Goal: Task Accomplishment & Management: Complete application form

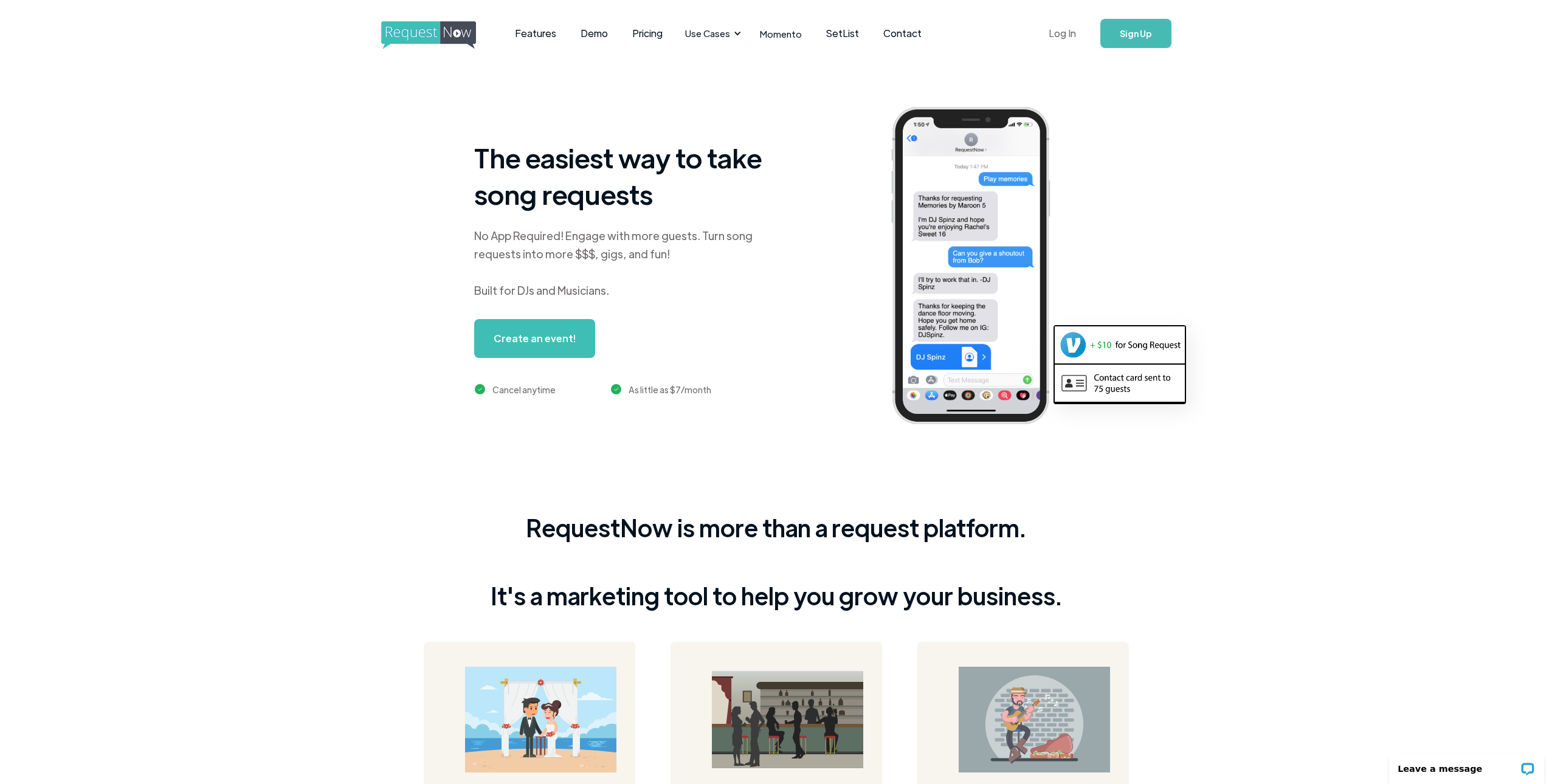
click at [1058, 35] on link "Log In" at bounding box center [1062, 33] width 52 height 42
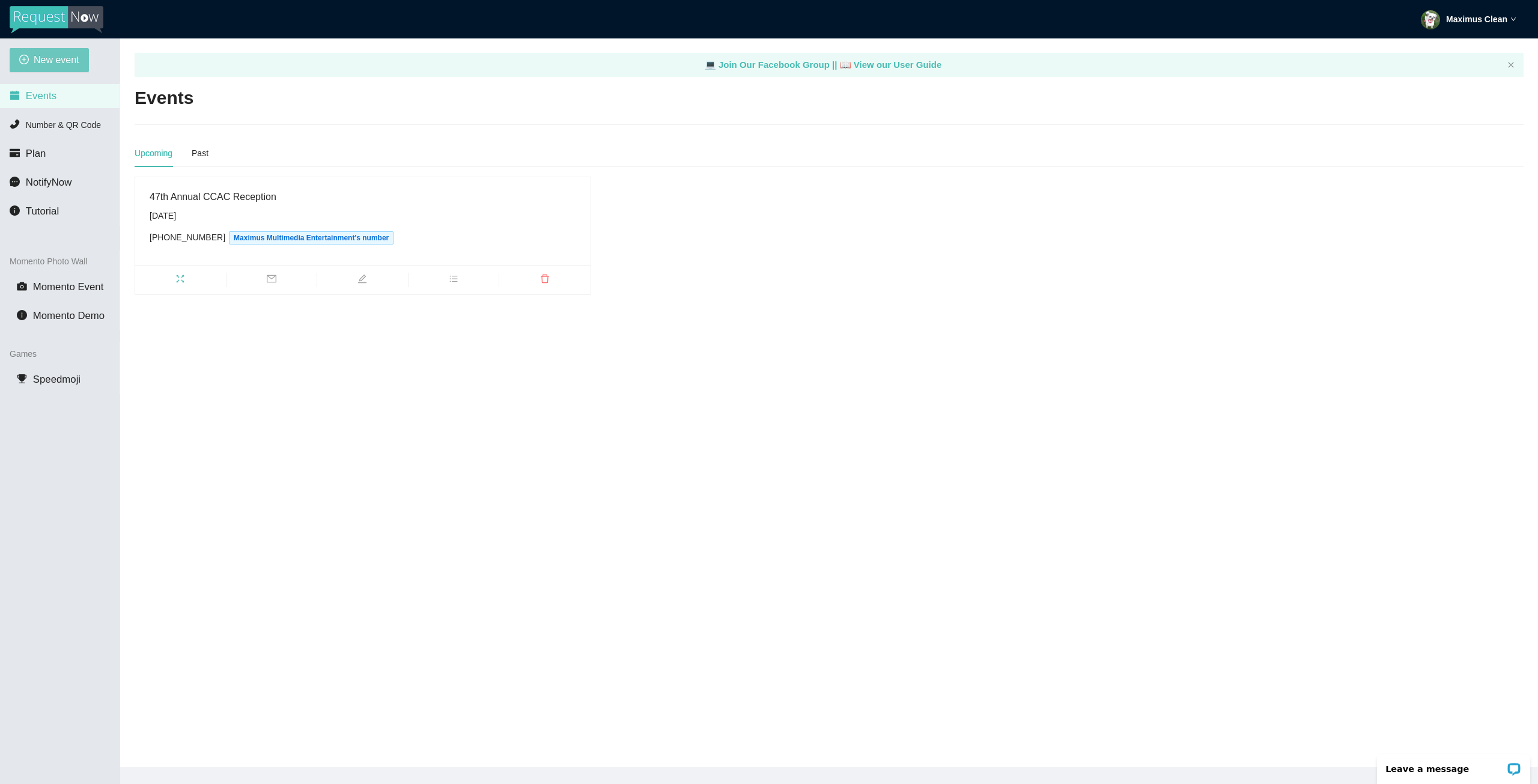
click at [48, 64] on span "New event" at bounding box center [56, 59] width 45 height 15
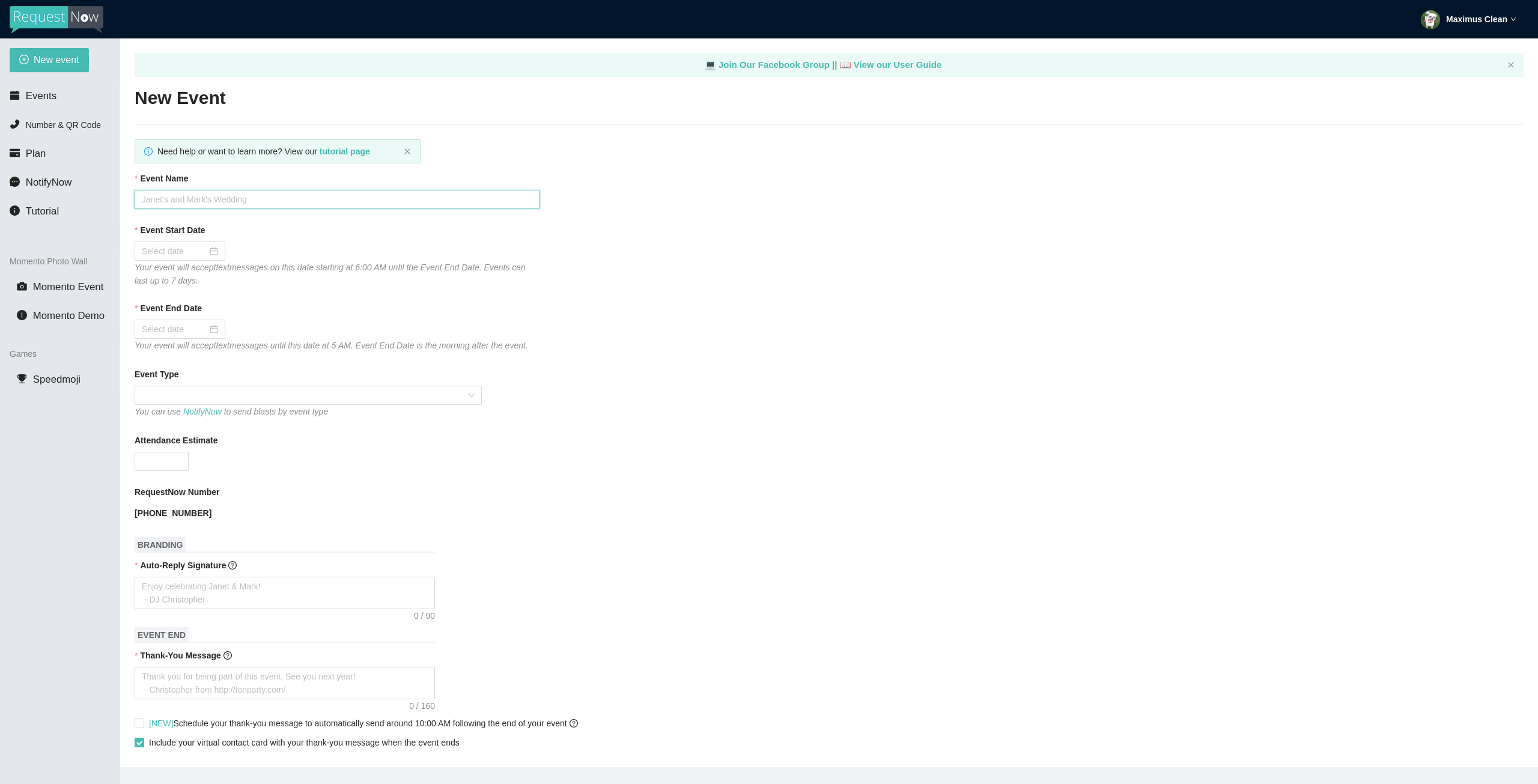
click at [401, 199] on input "Event Name" at bounding box center [337, 200] width 405 height 20
type input "[PERSON_NAME] & [PERSON_NAME]'s Birthday Bash"
click at [192, 253] on input "Event Start Date" at bounding box center [175, 251] width 66 height 13
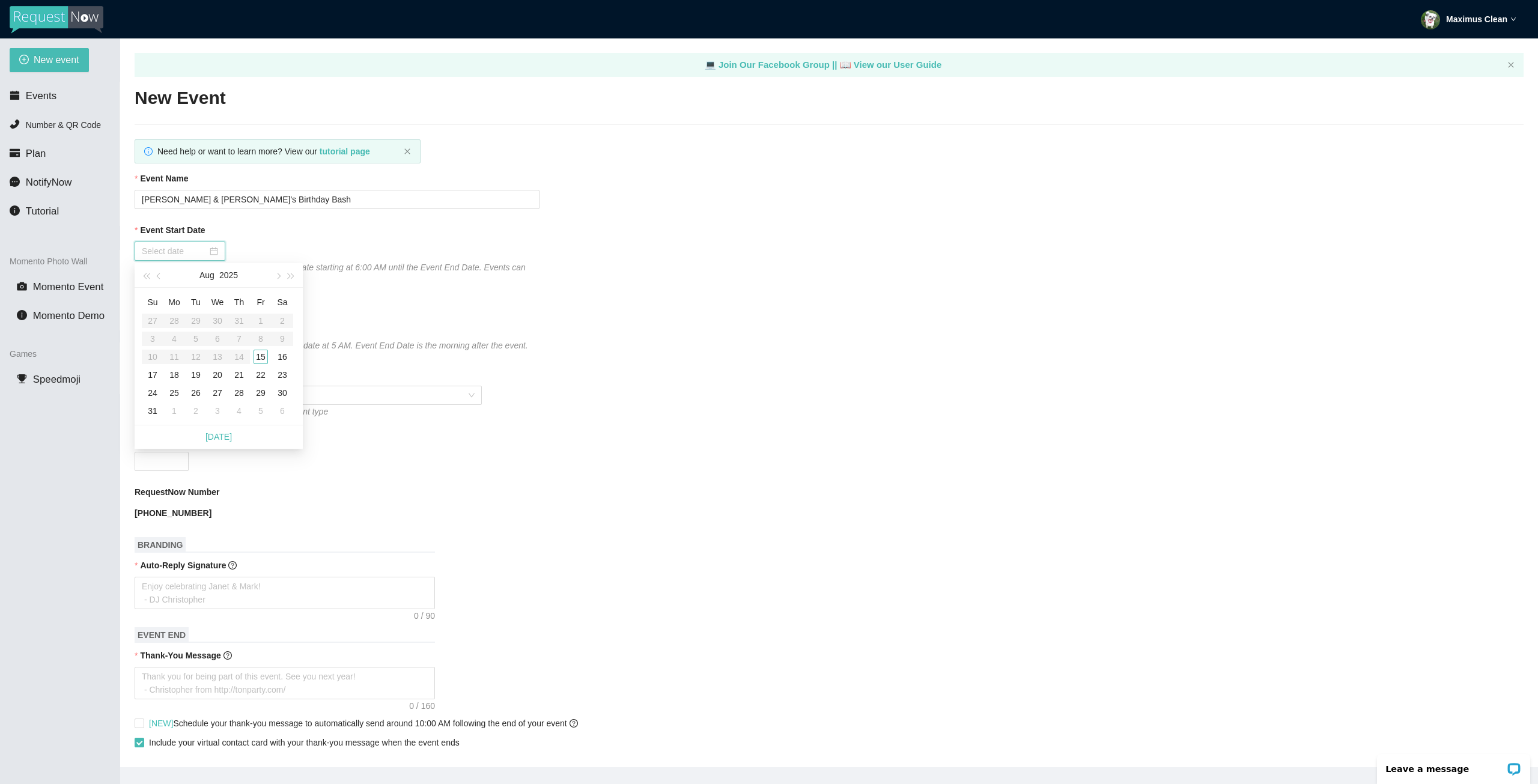
type input "[DATE]"
click at [282, 390] on div "30" at bounding box center [282, 393] width 15 height 15
click at [190, 328] on input "[DATE]" at bounding box center [175, 329] width 66 height 13
click at [284, 470] on table "Su Mo Tu We Th Fr Sa 27 28 29 30 31 1 2 3 4 5 6 7 8 9 10 11 12 13 14 15 16 17 1…" at bounding box center [217, 434] width 152 height 127
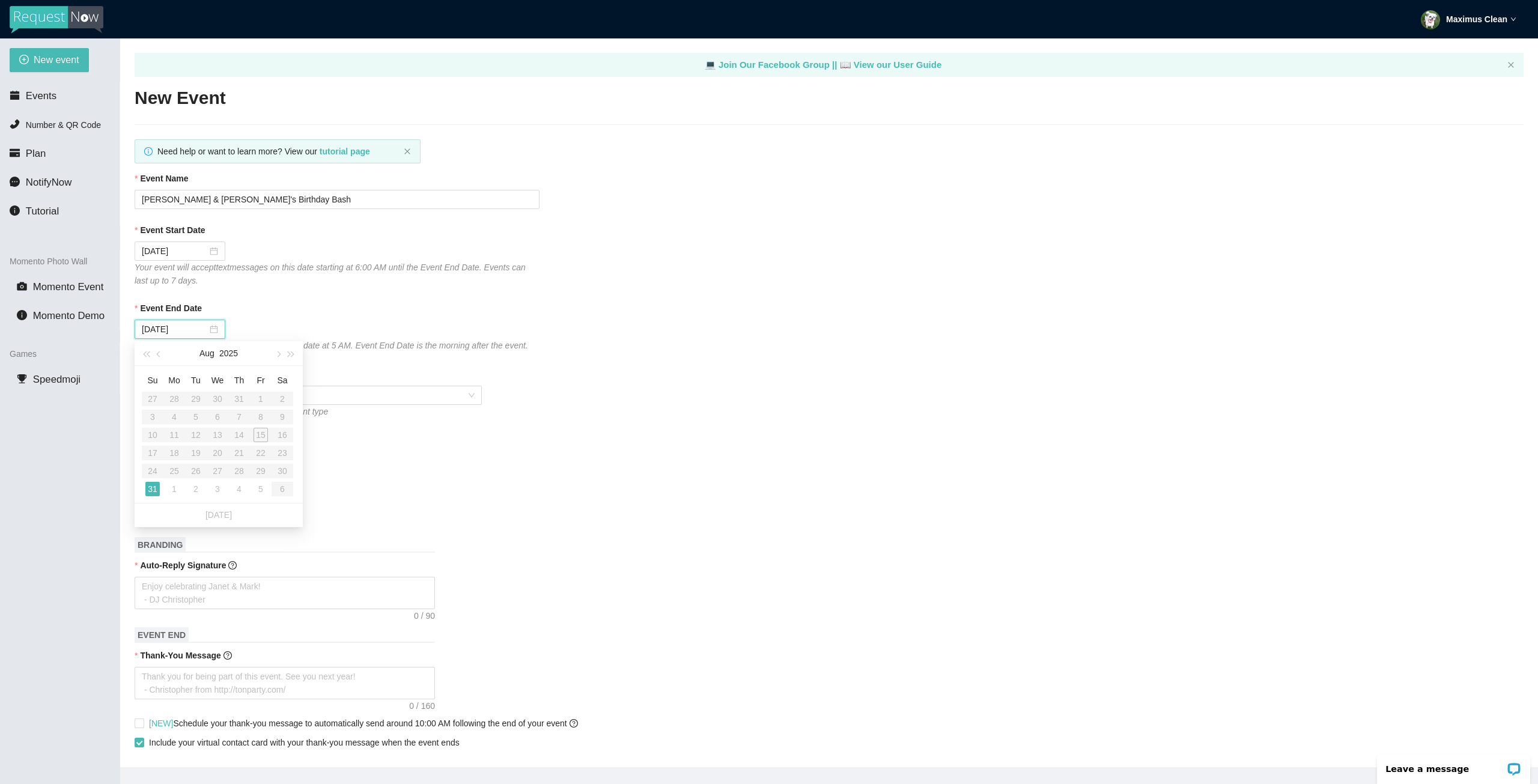
type input "[DATE]"
click at [157, 486] on div "31" at bounding box center [152, 488] width 15 height 15
click at [210, 391] on span at bounding box center [308, 395] width 333 height 18
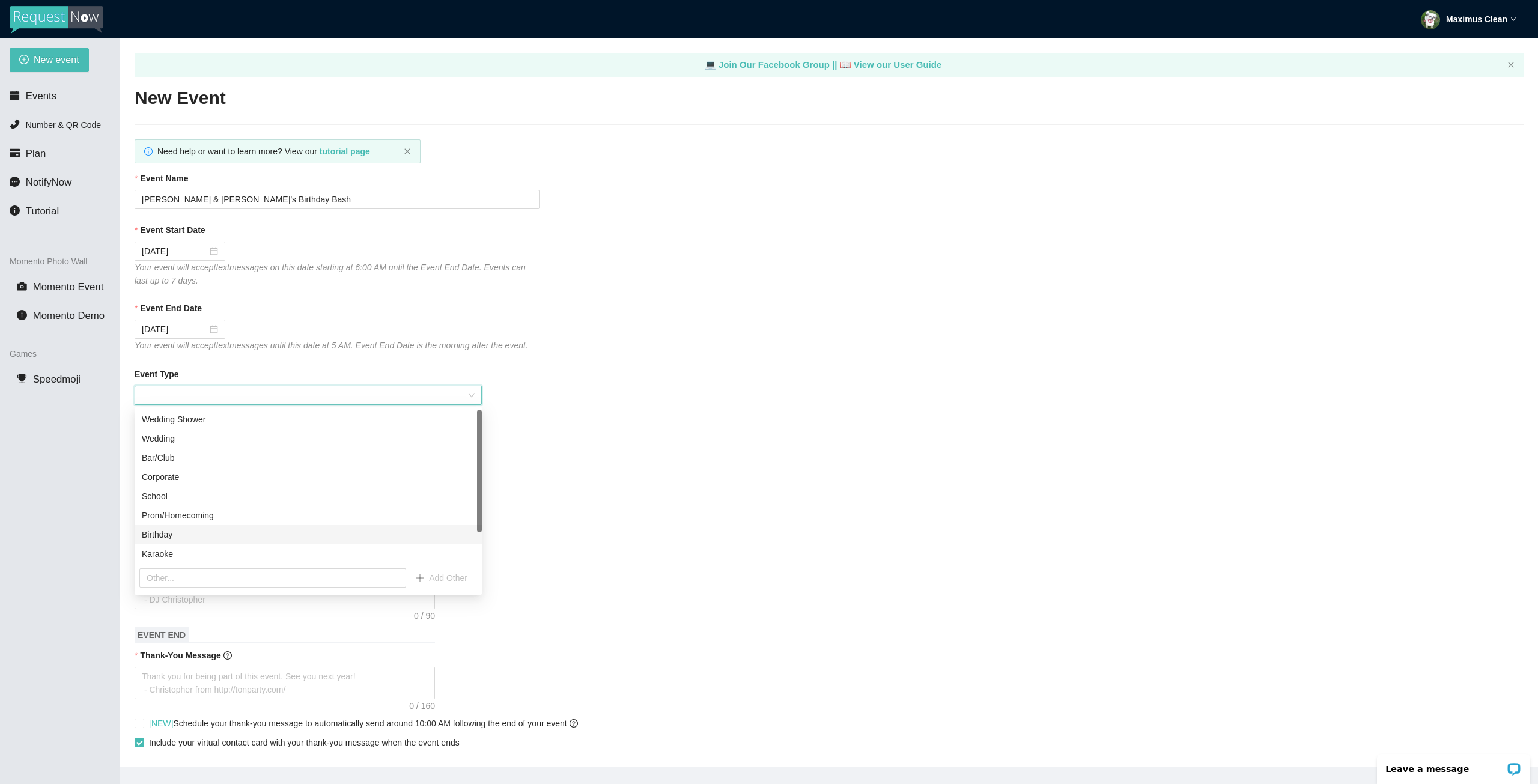
click at [188, 532] on div "Birthday" at bounding box center [308, 535] width 333 height 13
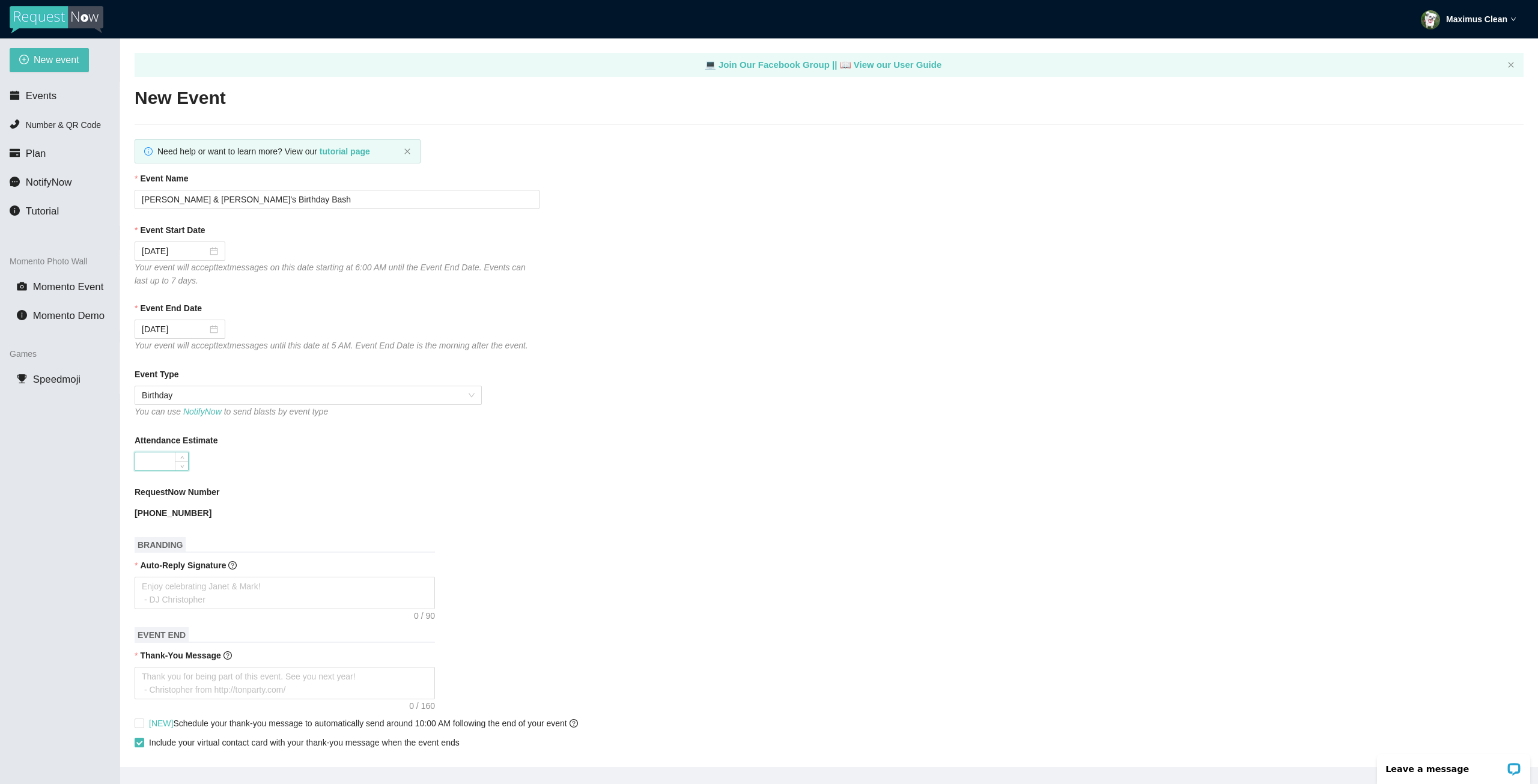
click at [167, 453] on input "Attendance Estimate" at bounding box center [161, 461] width 53 height 18
type input "1"
type input "75"
click at [282, 586] on textarea "Auto-Reply Signature" at bounding box center [285, 593] width 300 height 32
type textarea "R"
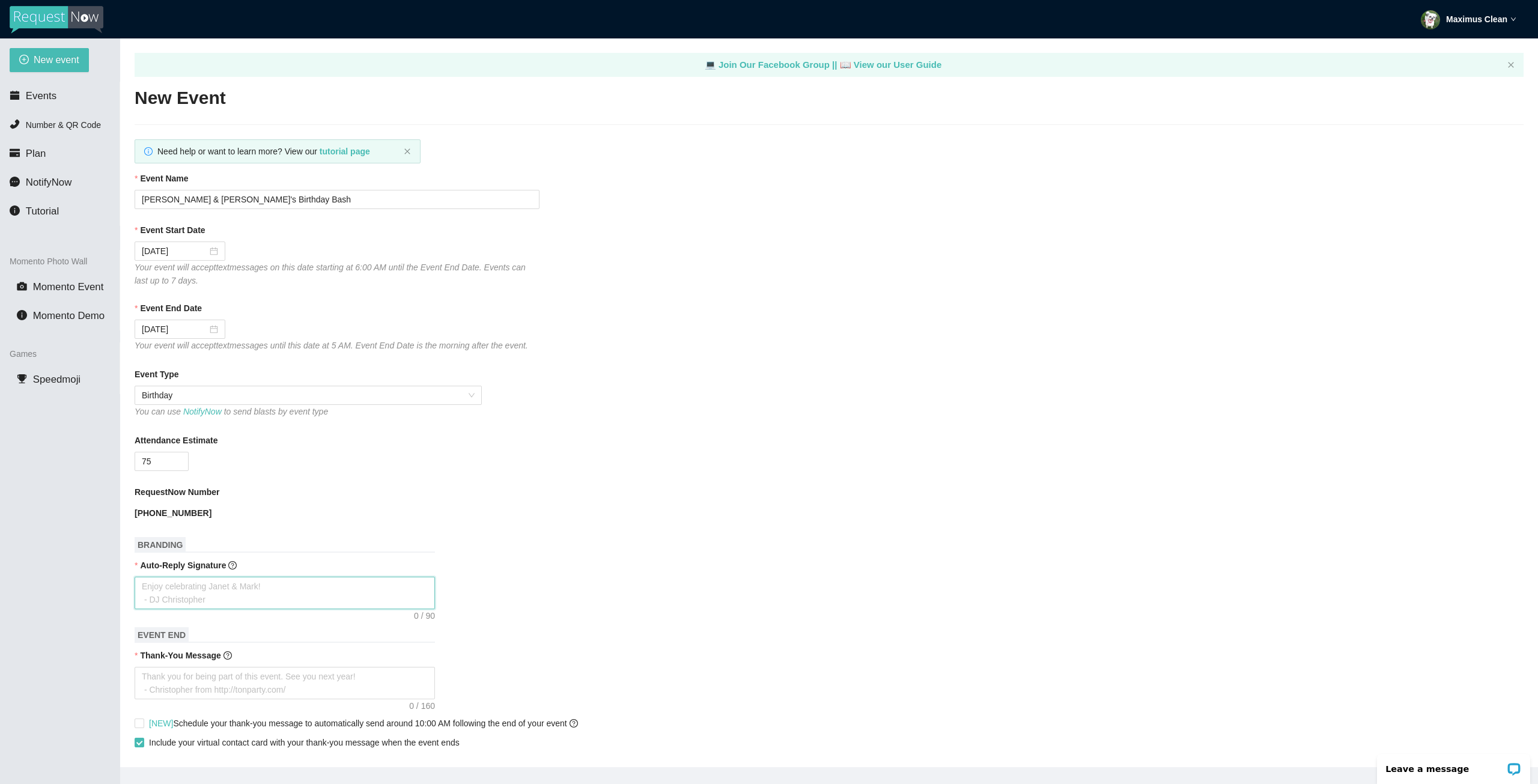
type textarea "R"
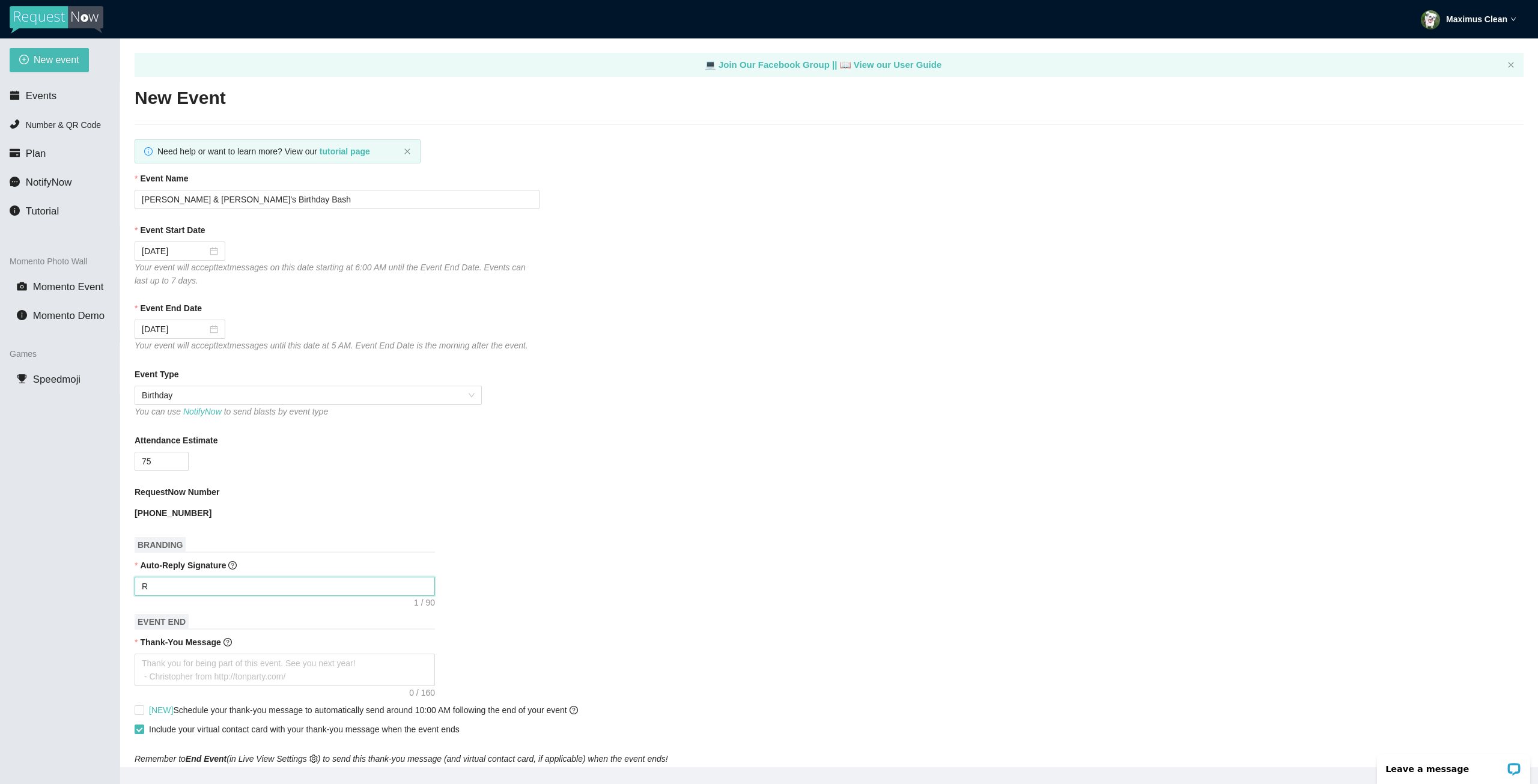
type textarea "Re"
type textarea "Req"
type textarea "Requ"
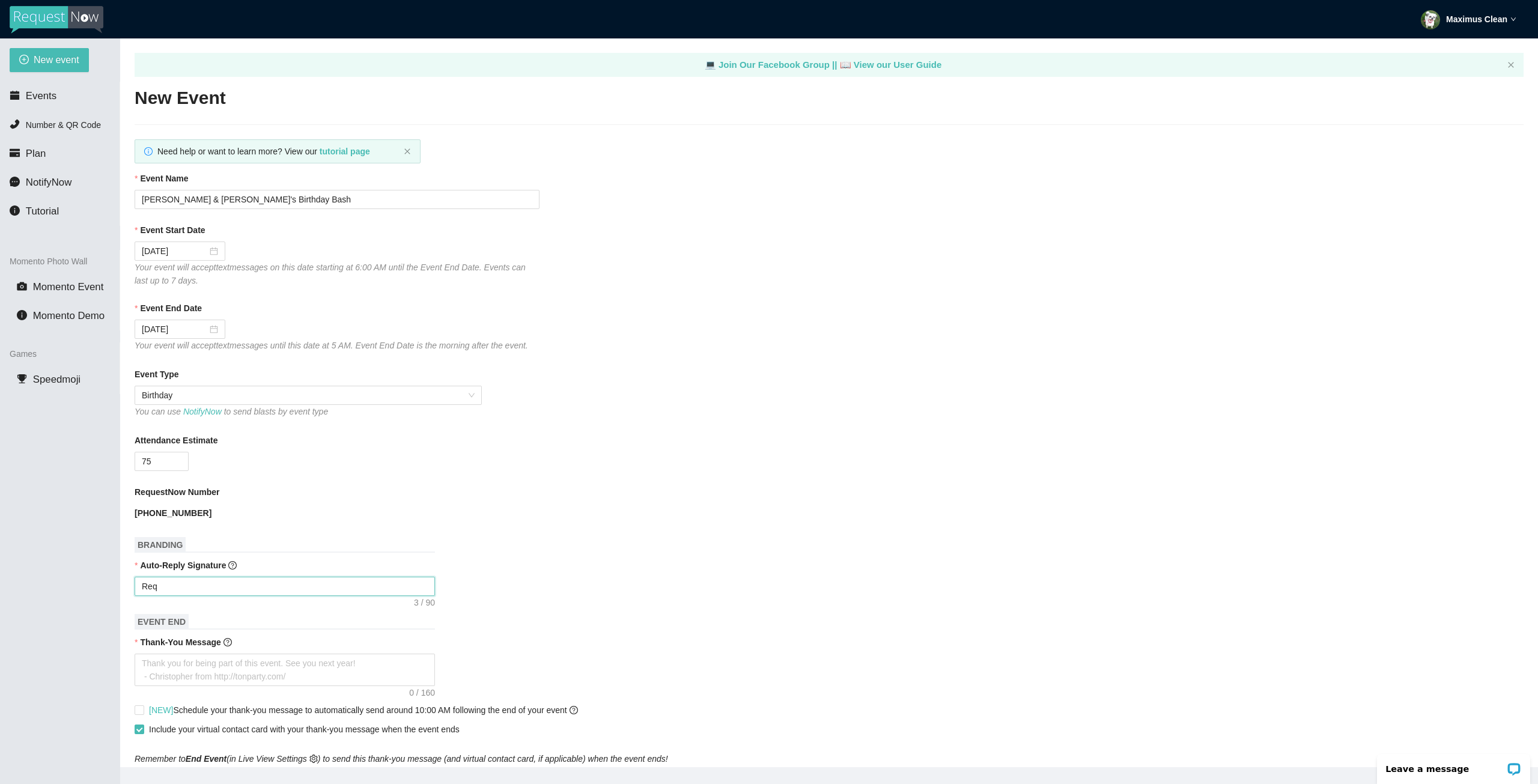
type textarea "Requ"
type textarea "Reque"
type textarea "Reques"
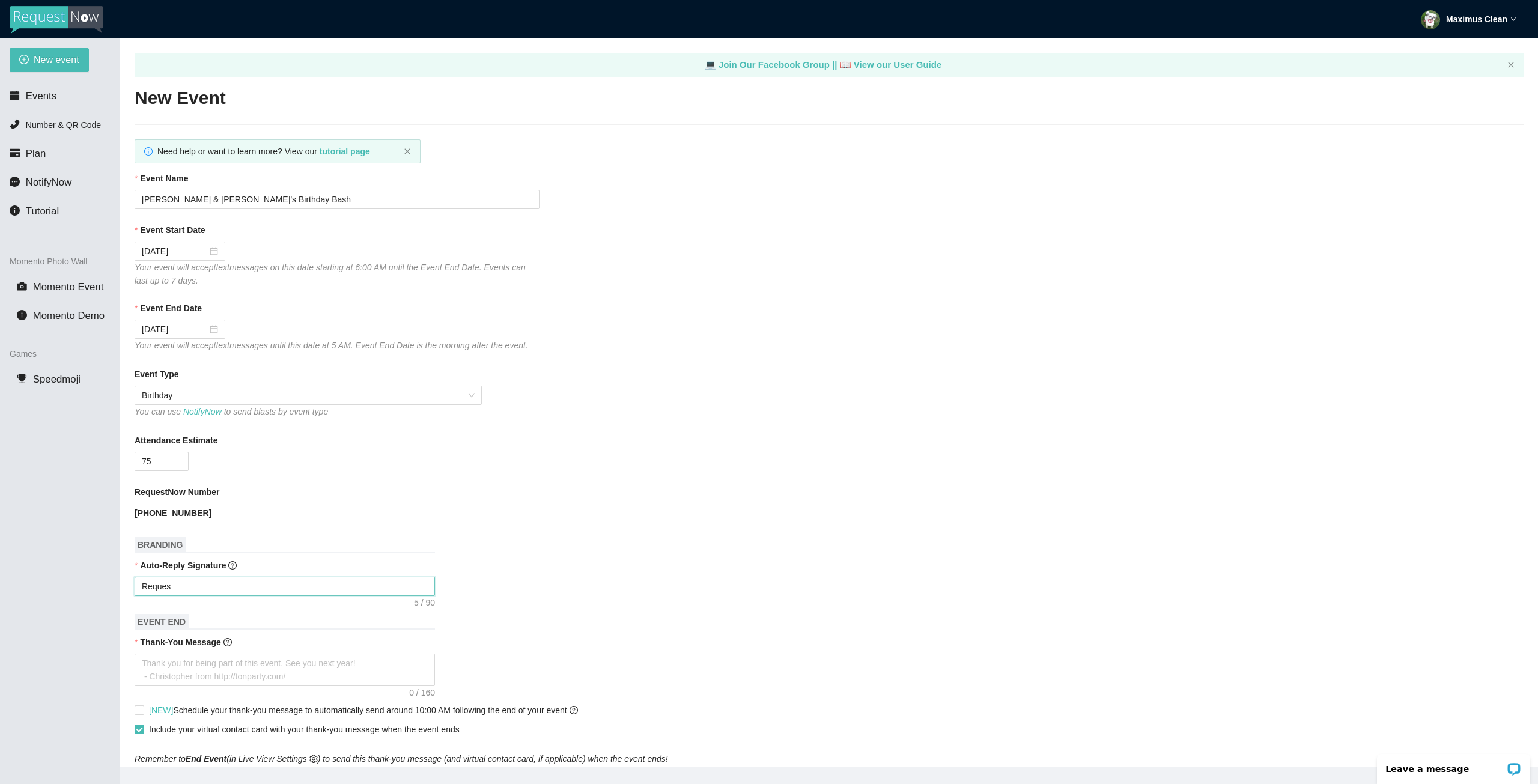
type textarea "Request"
type textarea "Request r"
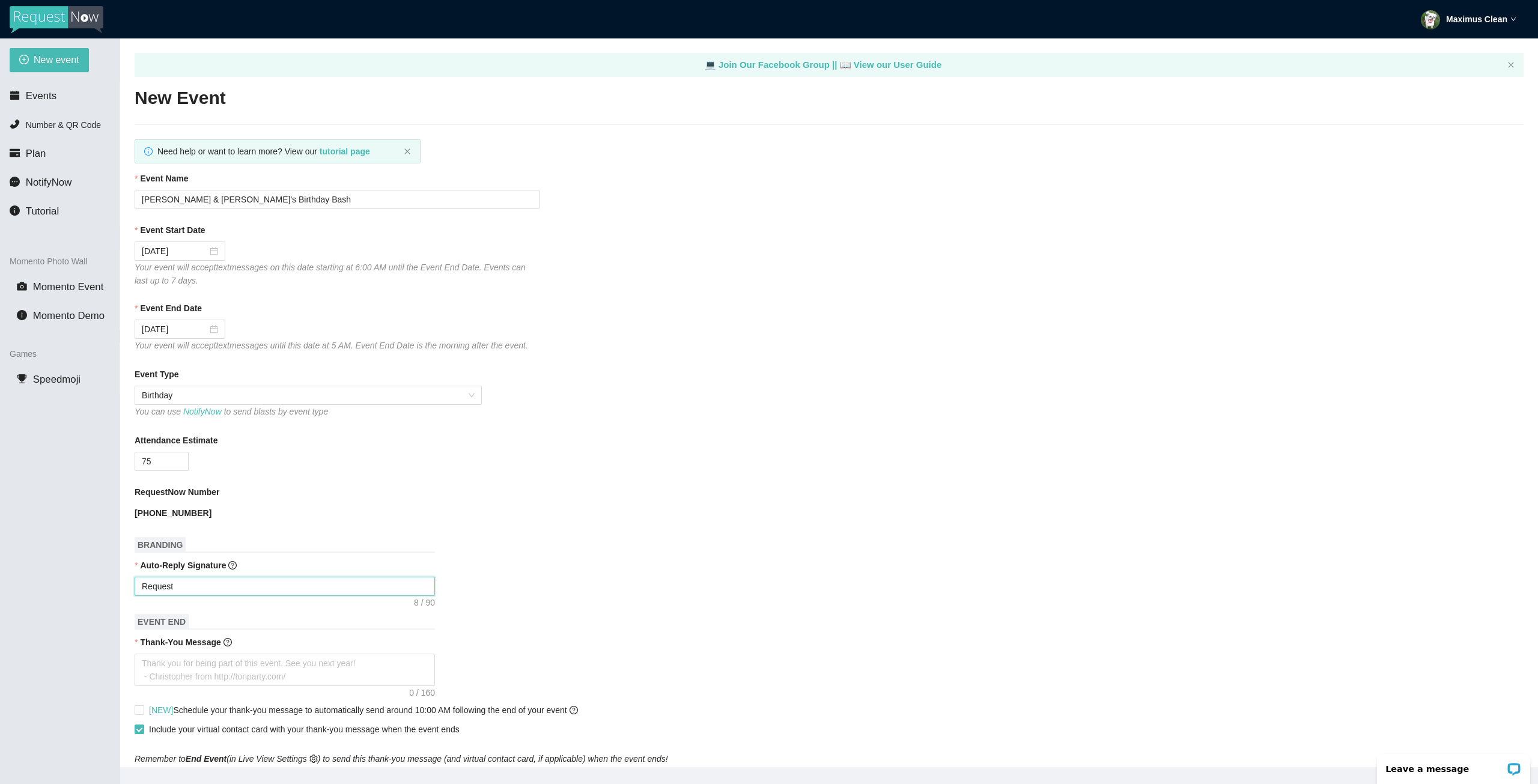
type textarea "Request r"
type textarea "Request re"
type textarea "Request rec"
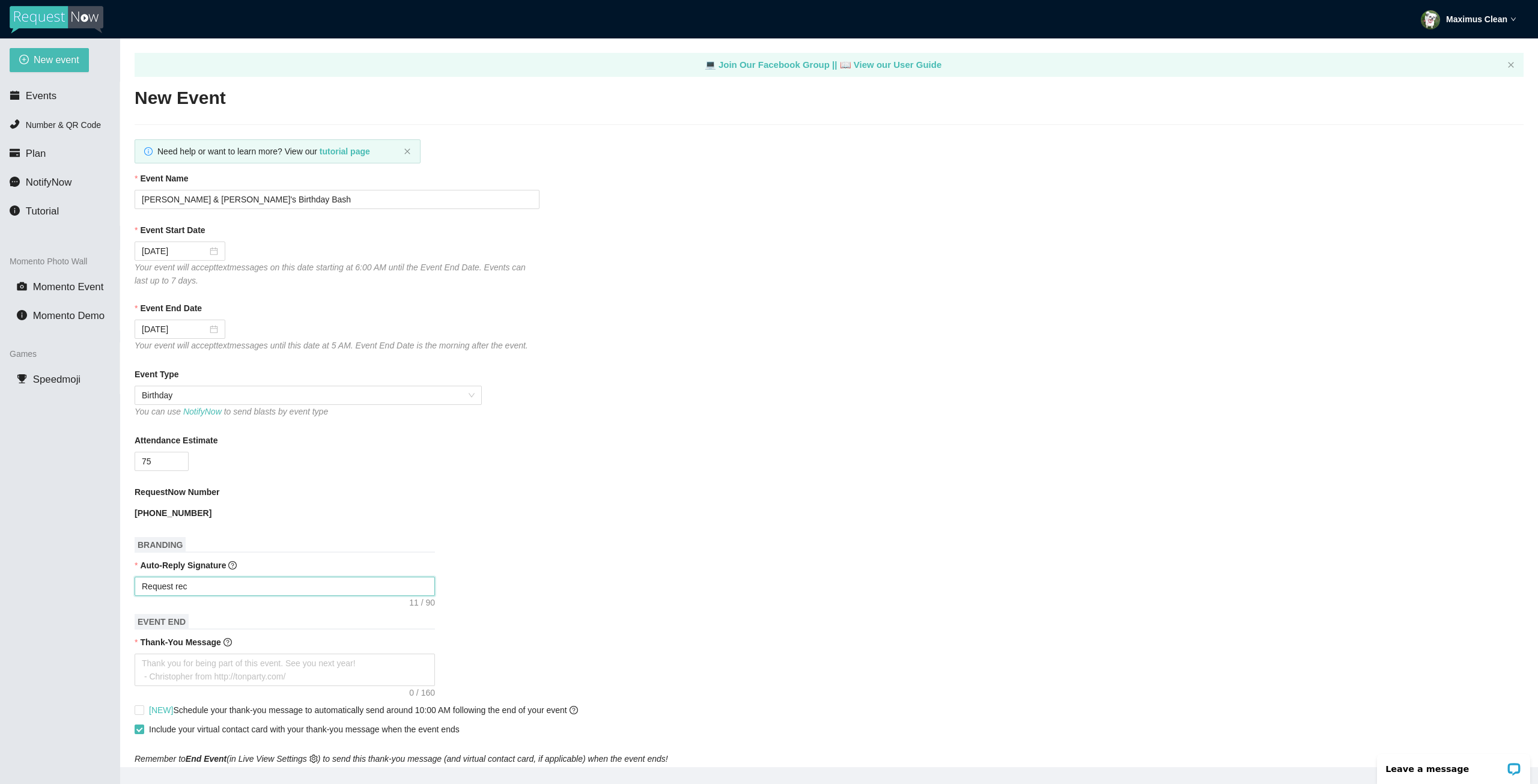
type textarea "Request rece"
type textarea "Request recei"
type textarea "Request receiv"
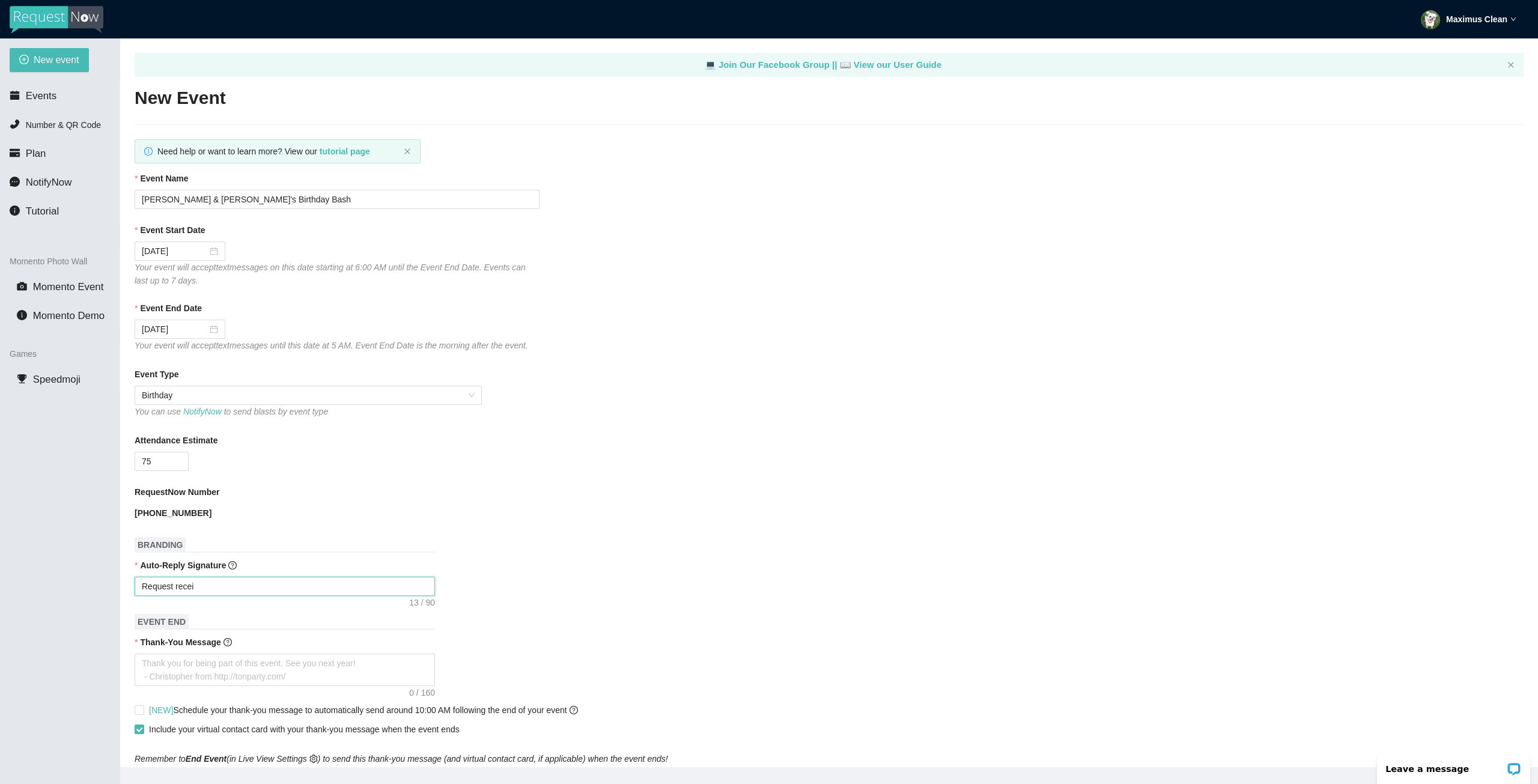
type textarea "Request receiv"
type textarea "Request receive"
type textarea "Request received"
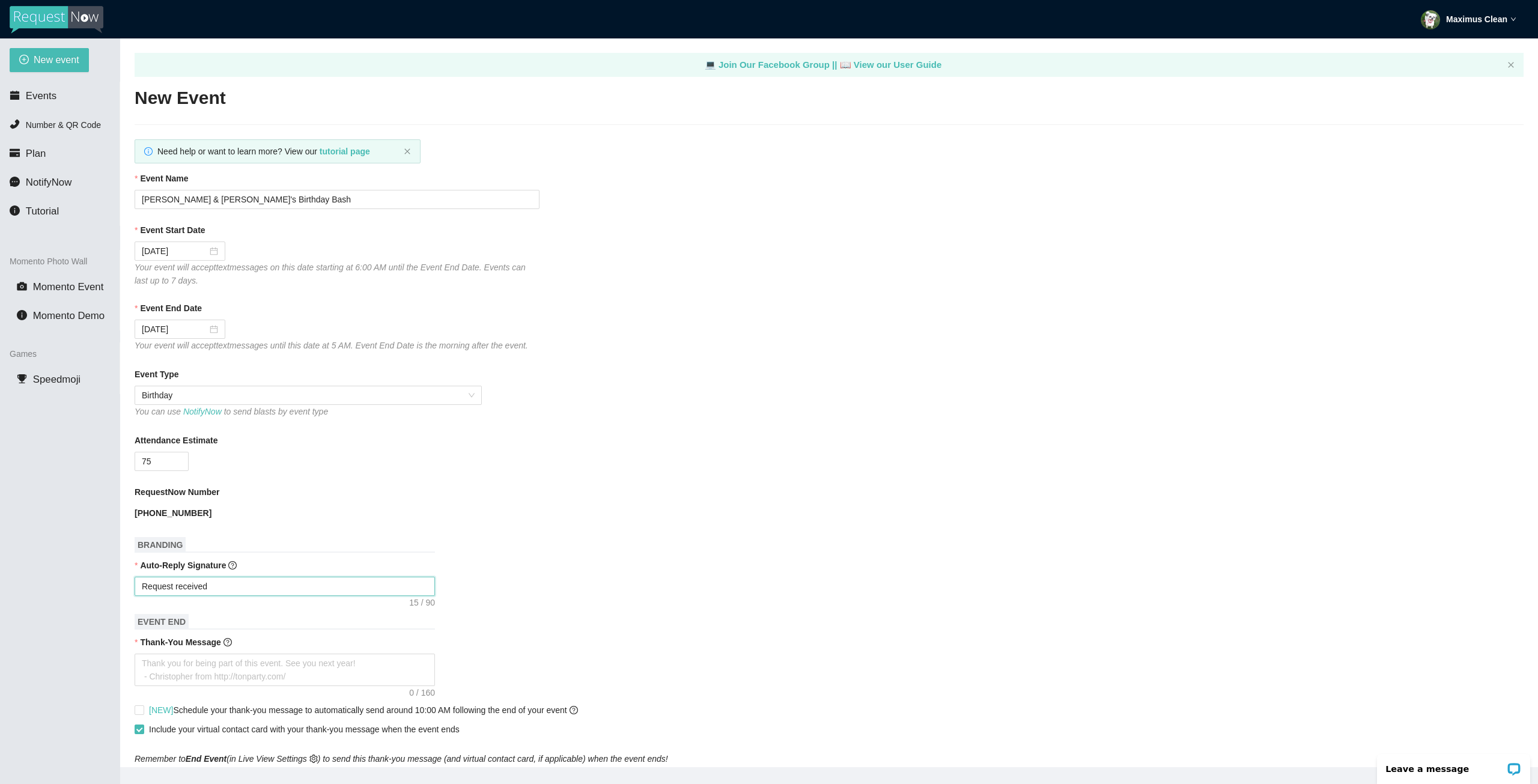
type textarea "Request received."
type textarea "Request received. T"
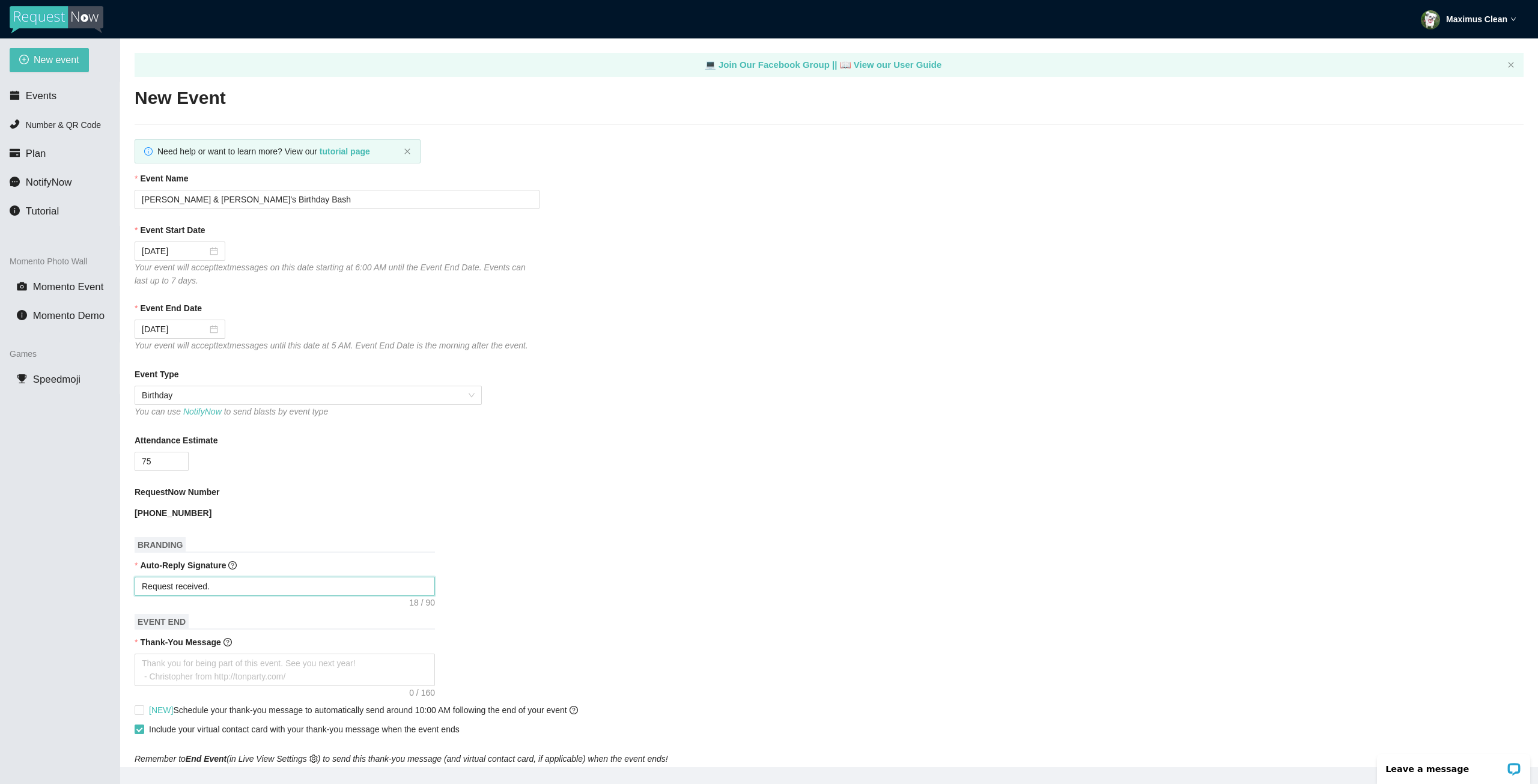
type textarea "Request received. T"
type textarea "Request received. Th"
type textarea "Request received. Tha"
type textarea "Request received. Than"
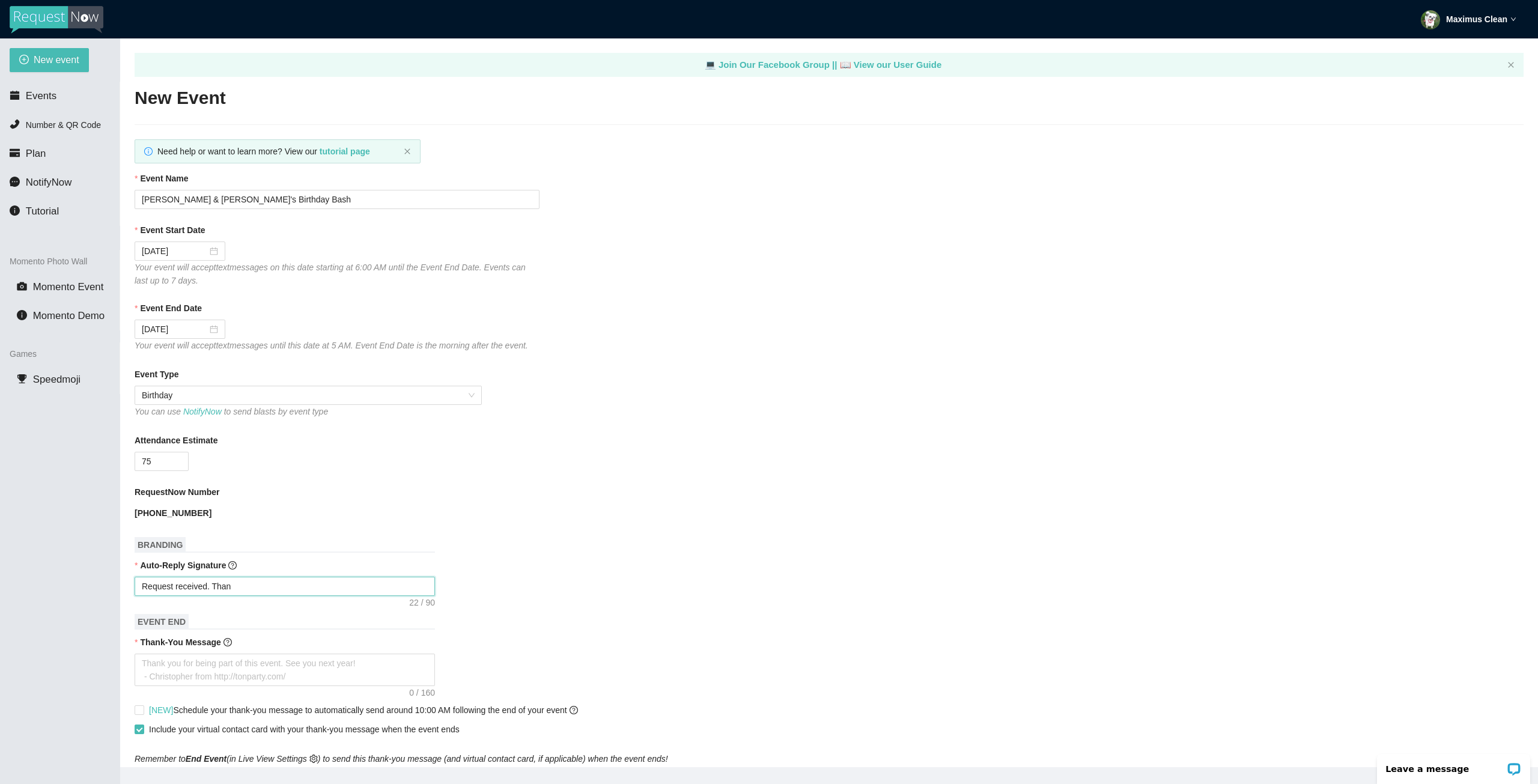
type textarea "Request received. Thank"
type textarea "Request received. Thanks"
type textarea "Request received. Thanks!"
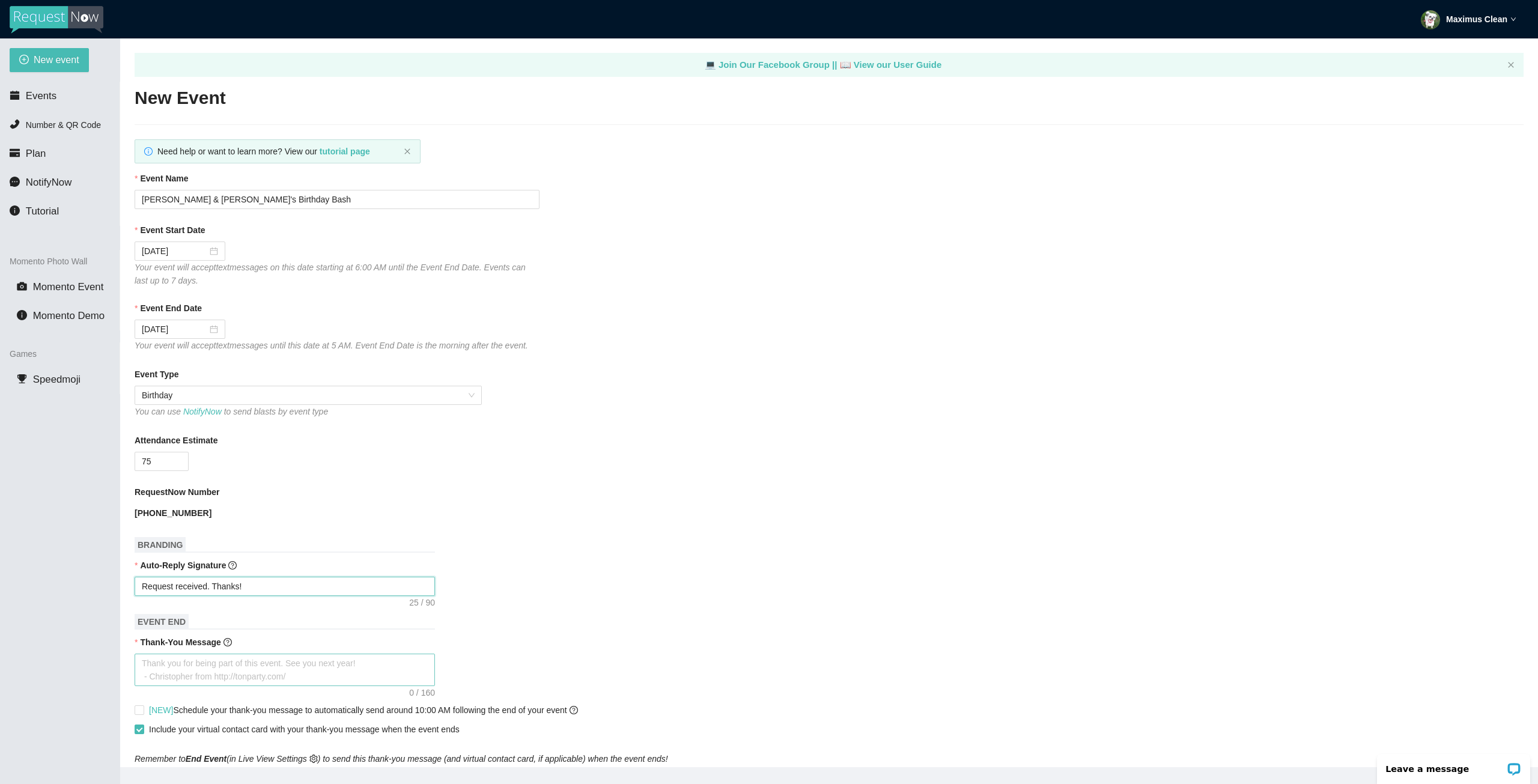
type textarea "Request received. Thanks!"
click at [306, 675] on textarea "Thank-You Message" at bounding box center [285, 669] width 300 height 32
click at [139, 711] on input "[NEW] Schedule your thank-you message to automatically send around 10:00 AM fol…" at bounding box center [139, 709] width 8 height 8
checkbox input "true"
click at [193, 674] on textarea "Thank-You Message" at bounding box center [285, 669] width 300 height 32
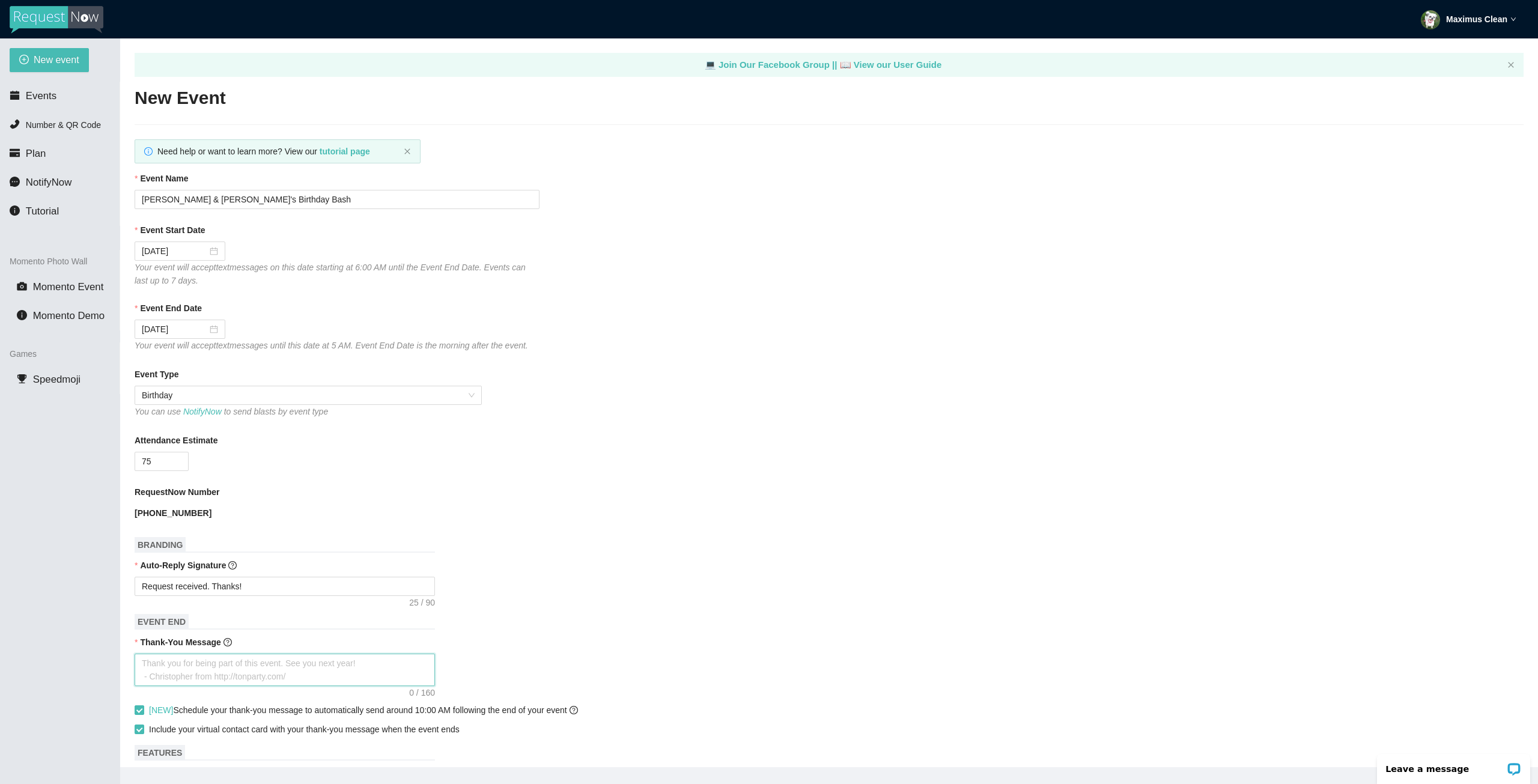
type textarea "T"
type textarea "Th"
type textarea "Tha"
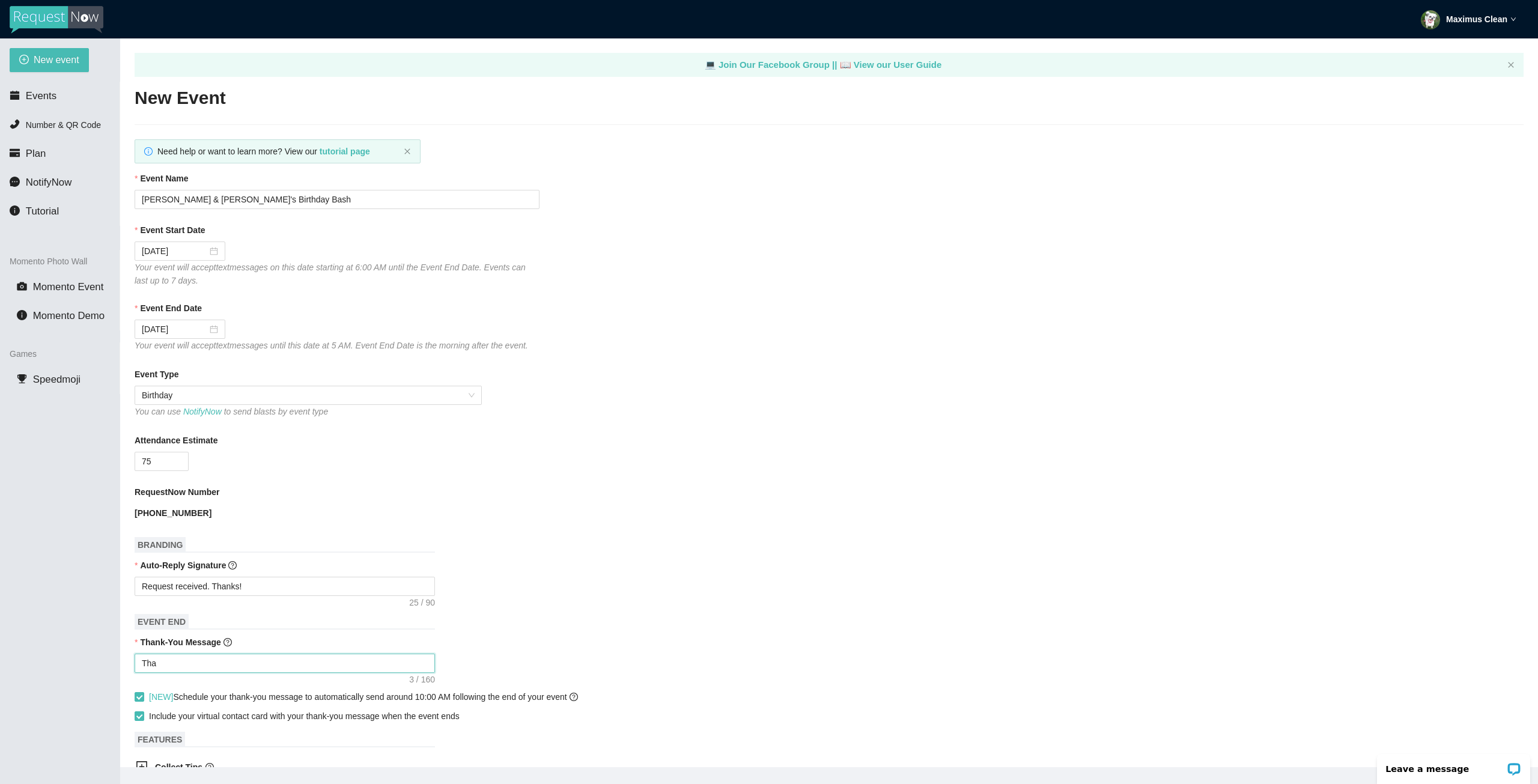
type textarea "Than"
type textarea "Thank"
type textarea "Thanks"
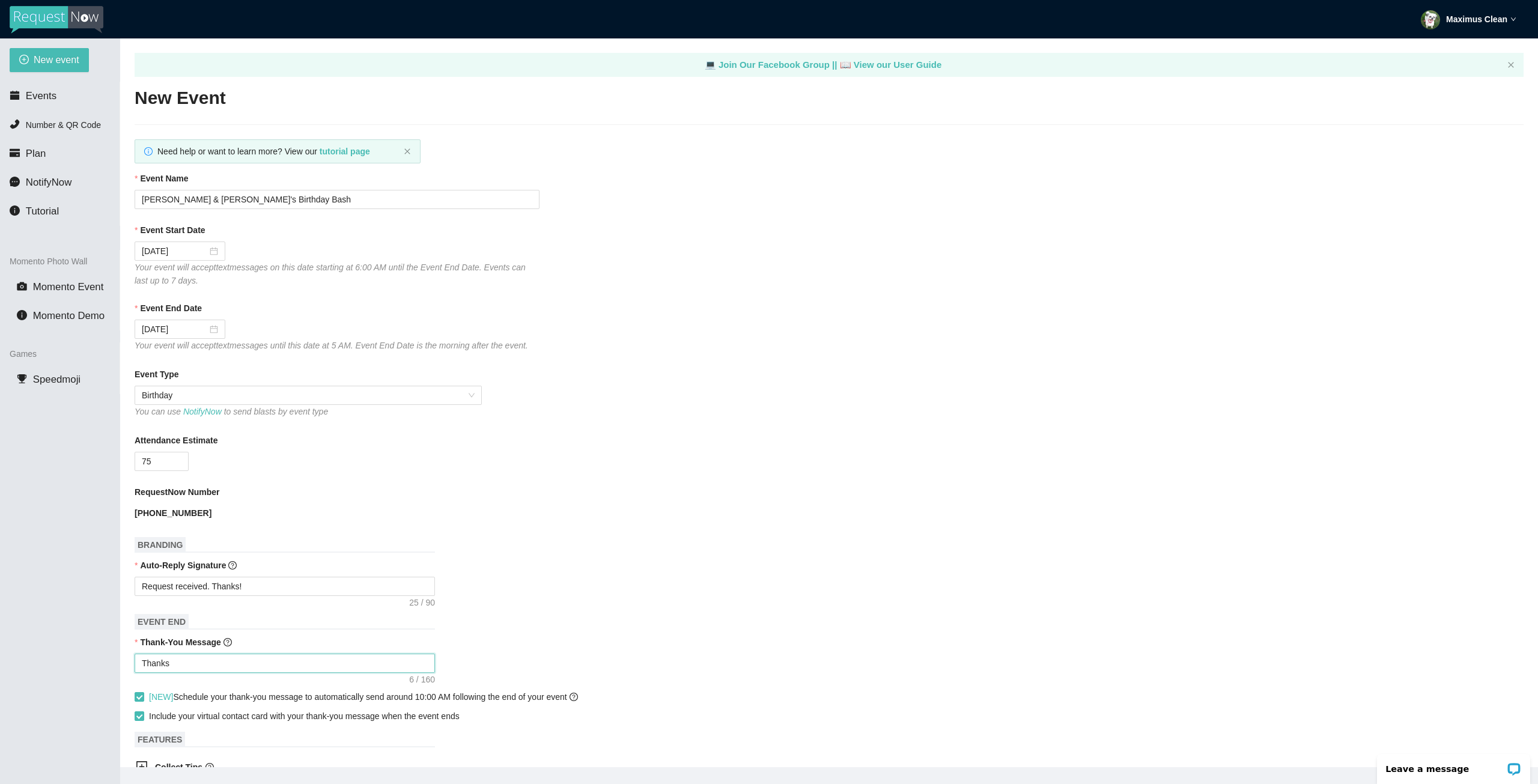
type textarea "Thanks"
type textarea "Thanks f"
type textarea "Thanks fo"
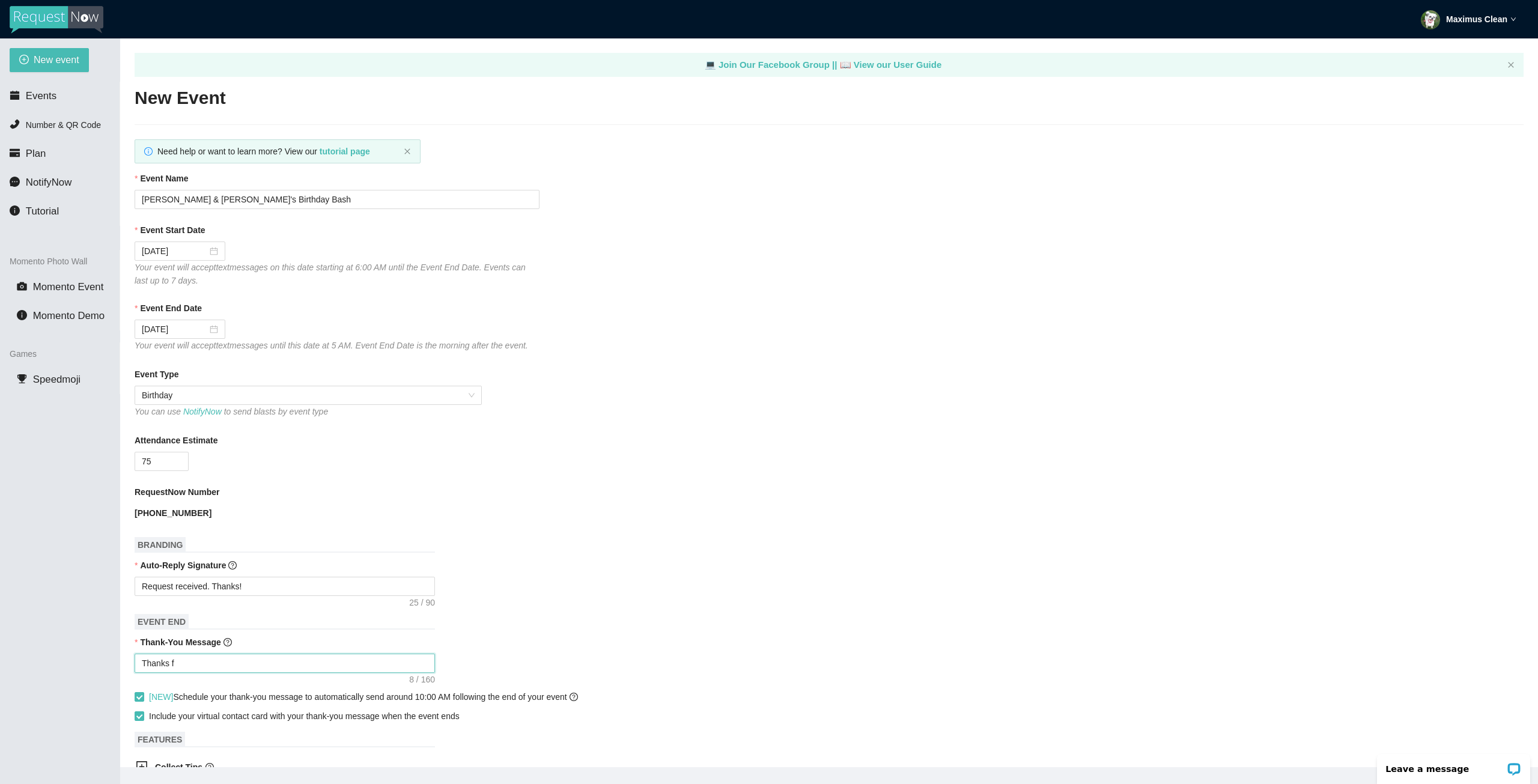
type textarea "Thanks fo"
type textarea "Thanks for"
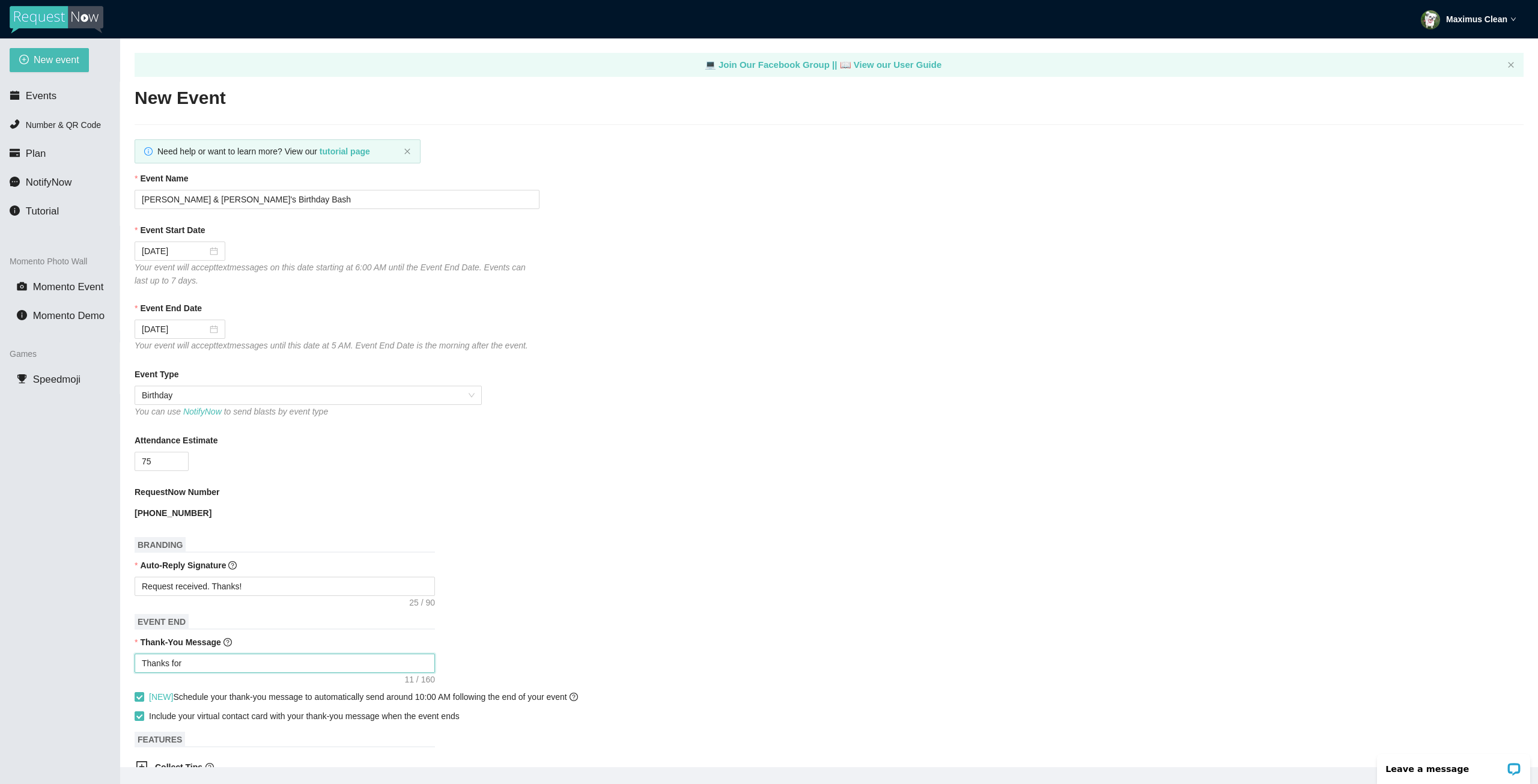
type textarea "Thanks for a"
type textarea "Thanks for at"
type textarea "Thanks for att"
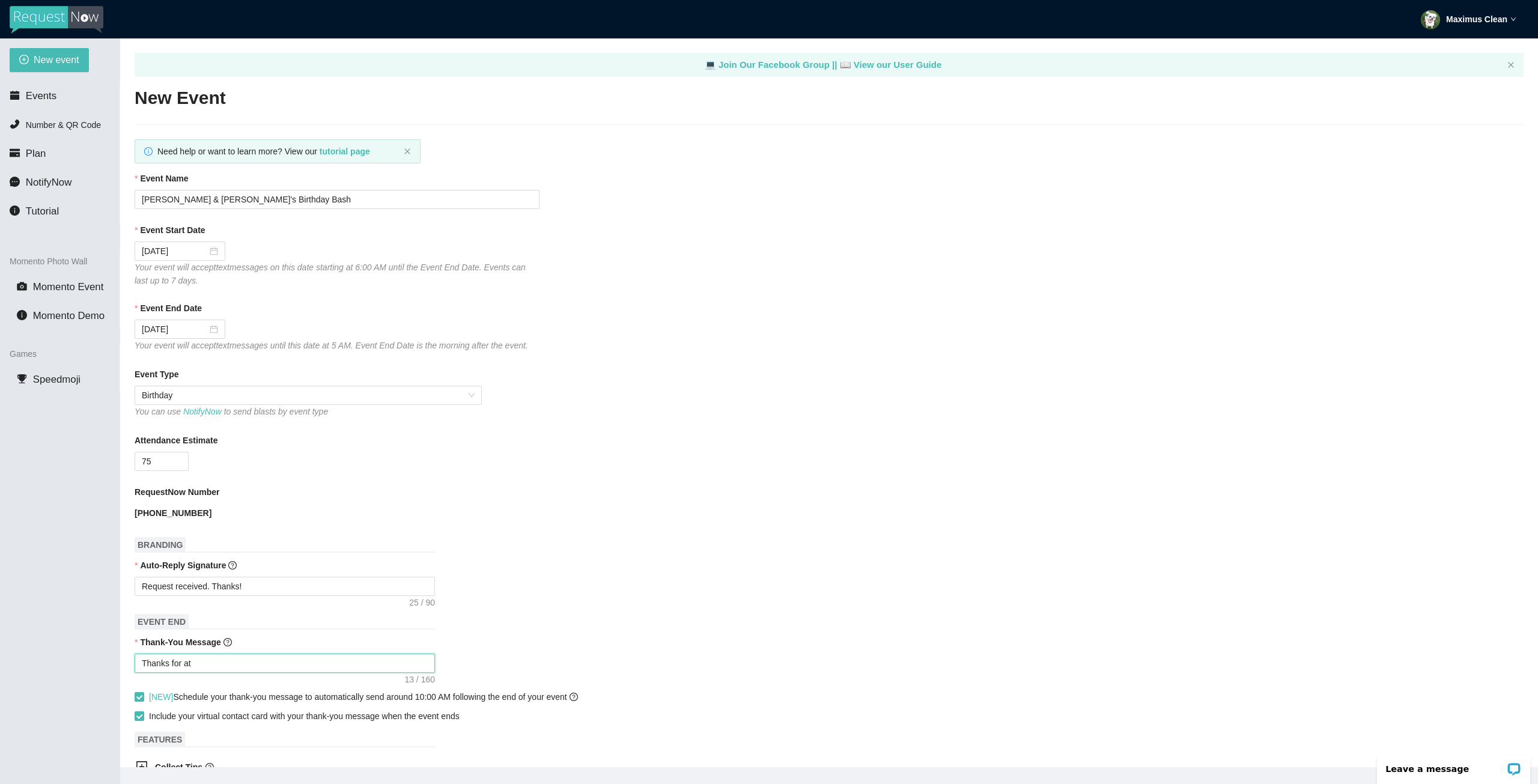
type textarea "Thanks for att"
type textarea "Thanks for atte"
type textarea "Thanks for atten"
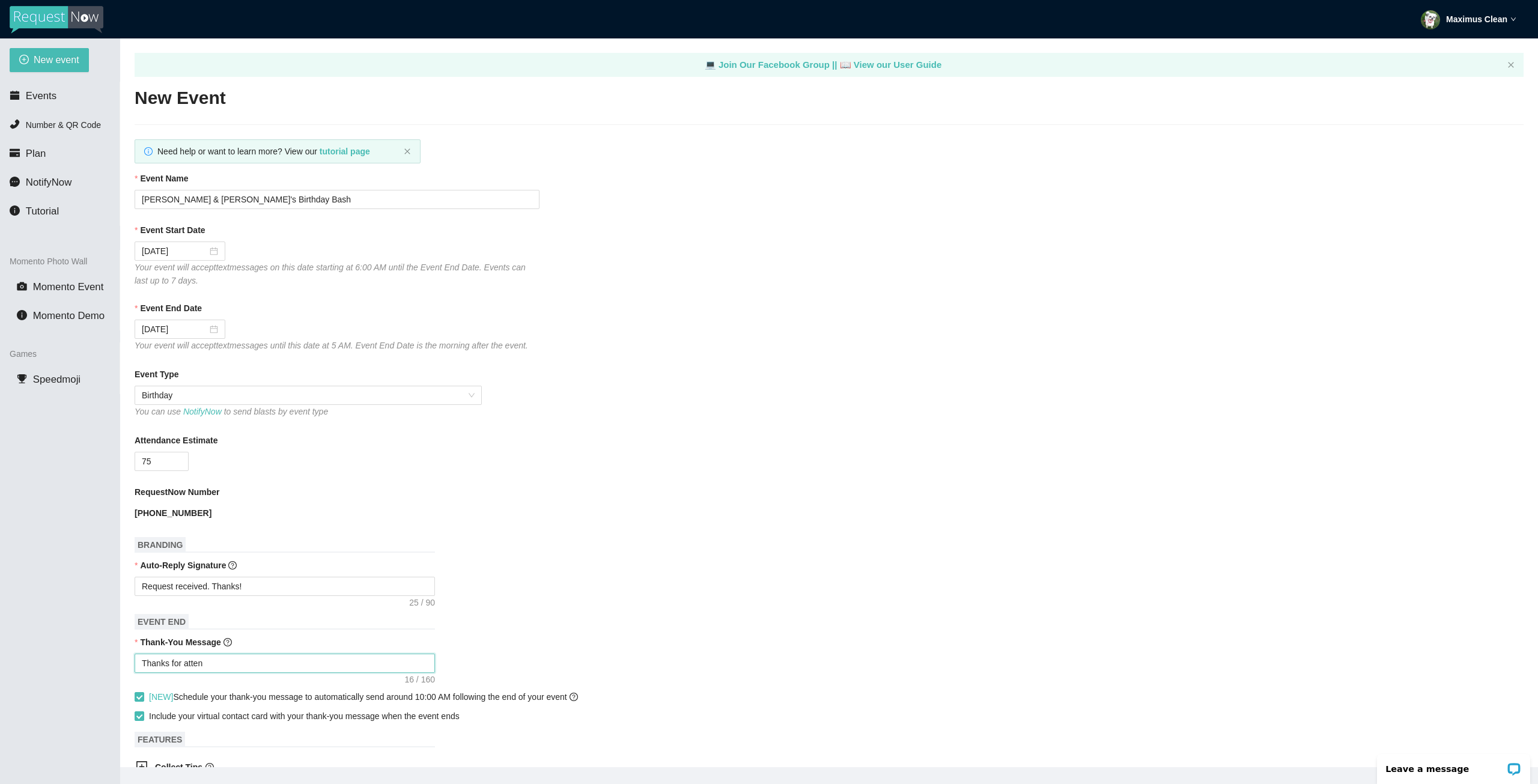
type textarea "Thanks for attend"
type textarea "Thanks for attendi"
type textarea "Thanks for attendin"
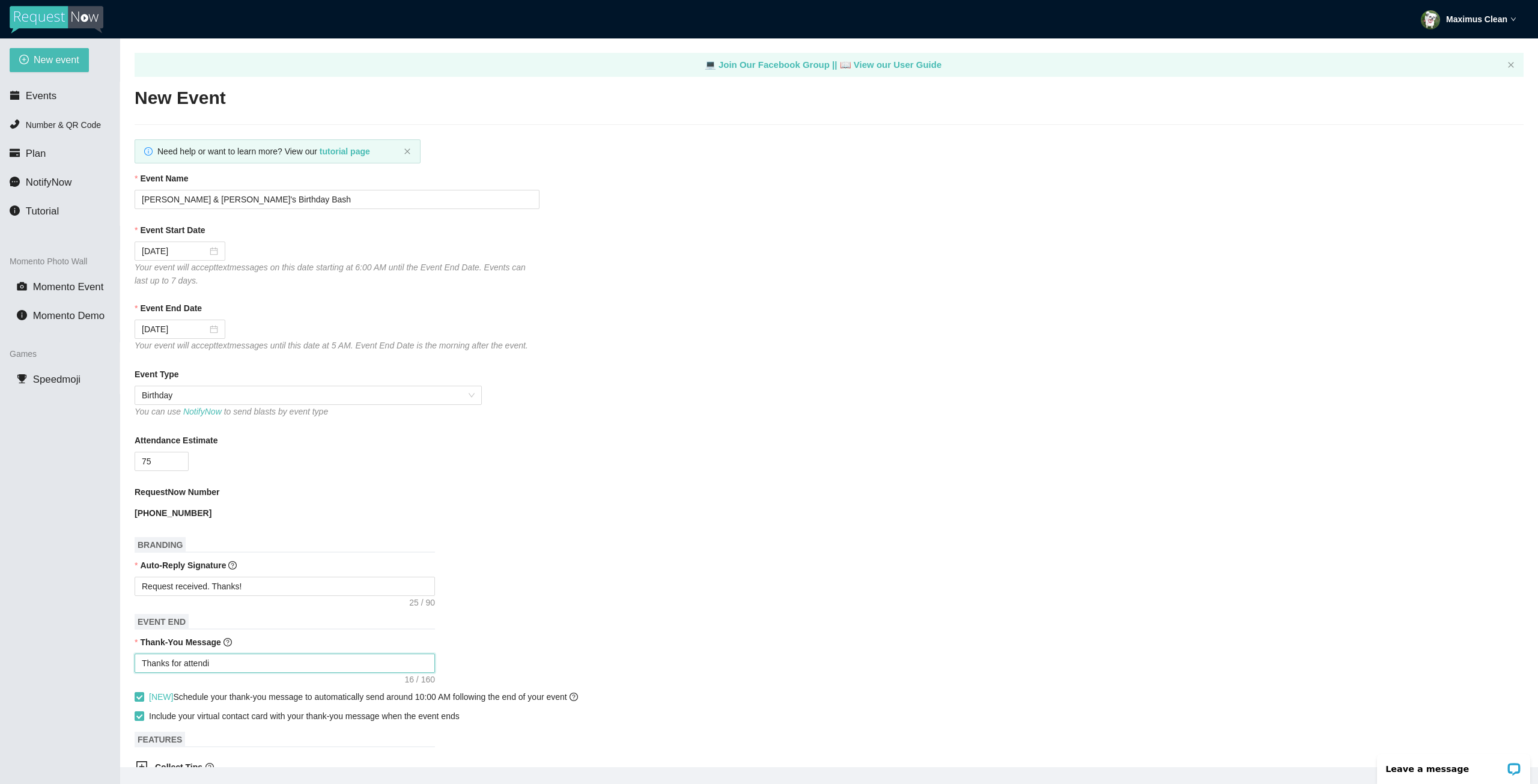
type textarea "Thanks for attendin"
type textarea "Thanks for attending"
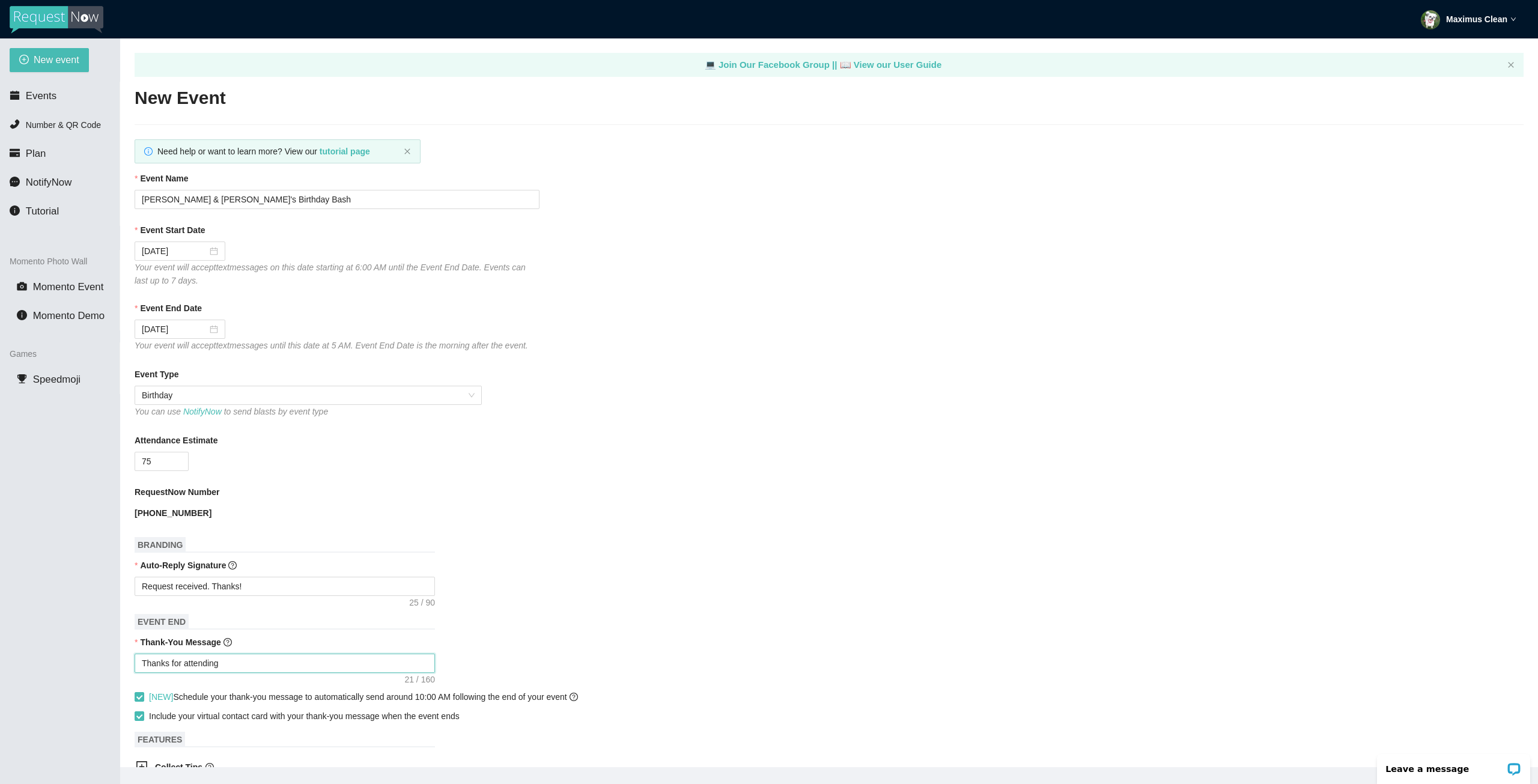
type textarea "Thanks for attending K"
type textarea "Thanks for attending [GEOGRAPHIC_DATA]"
type textarea "Thanks for attending Kat"
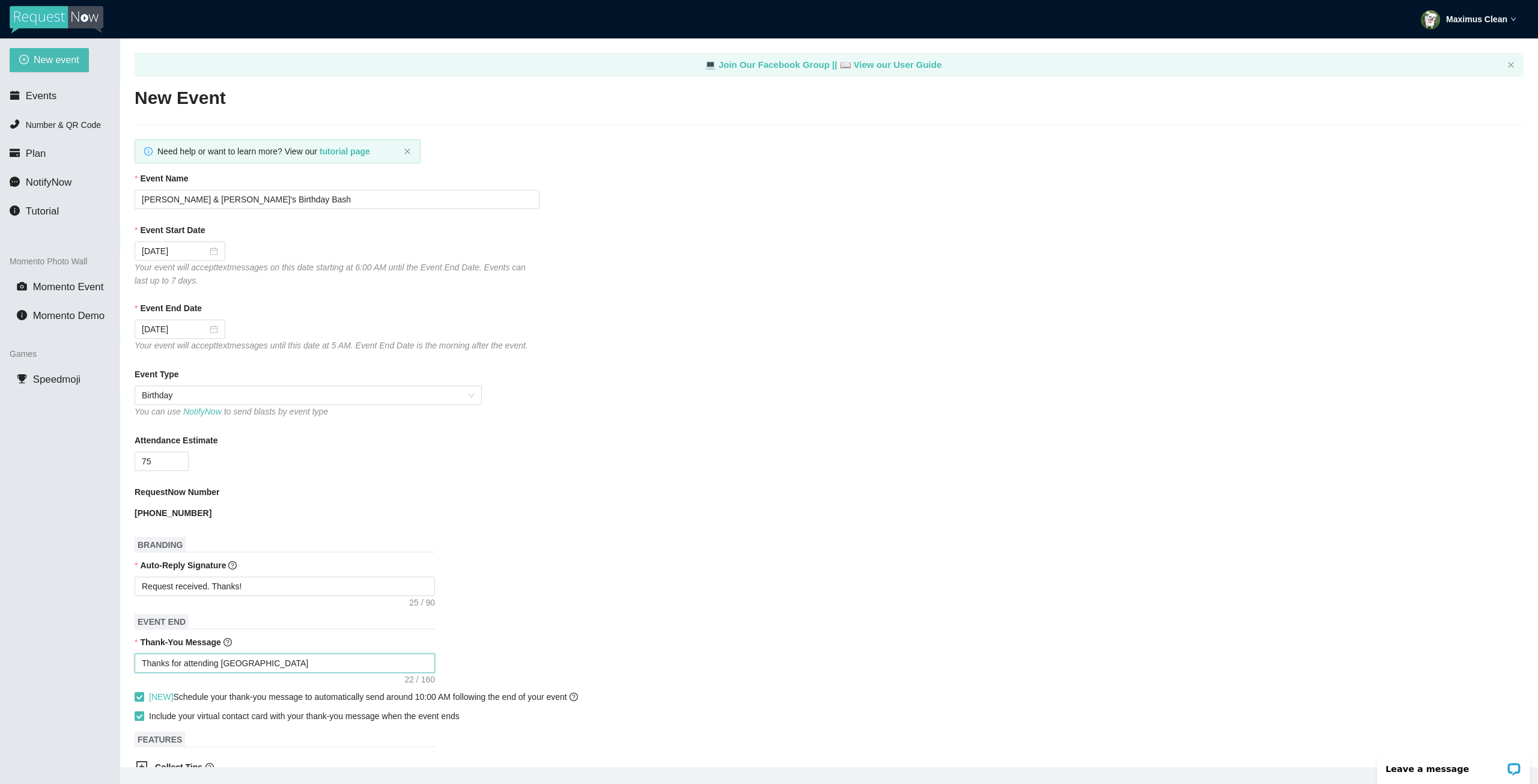
type textarea "Thanks for attending Kat"
type textarea "Thanks for attending [GEOGRAPHIC_DATA]"
type textarea "Thanks for attending [PERSON_NAME]"
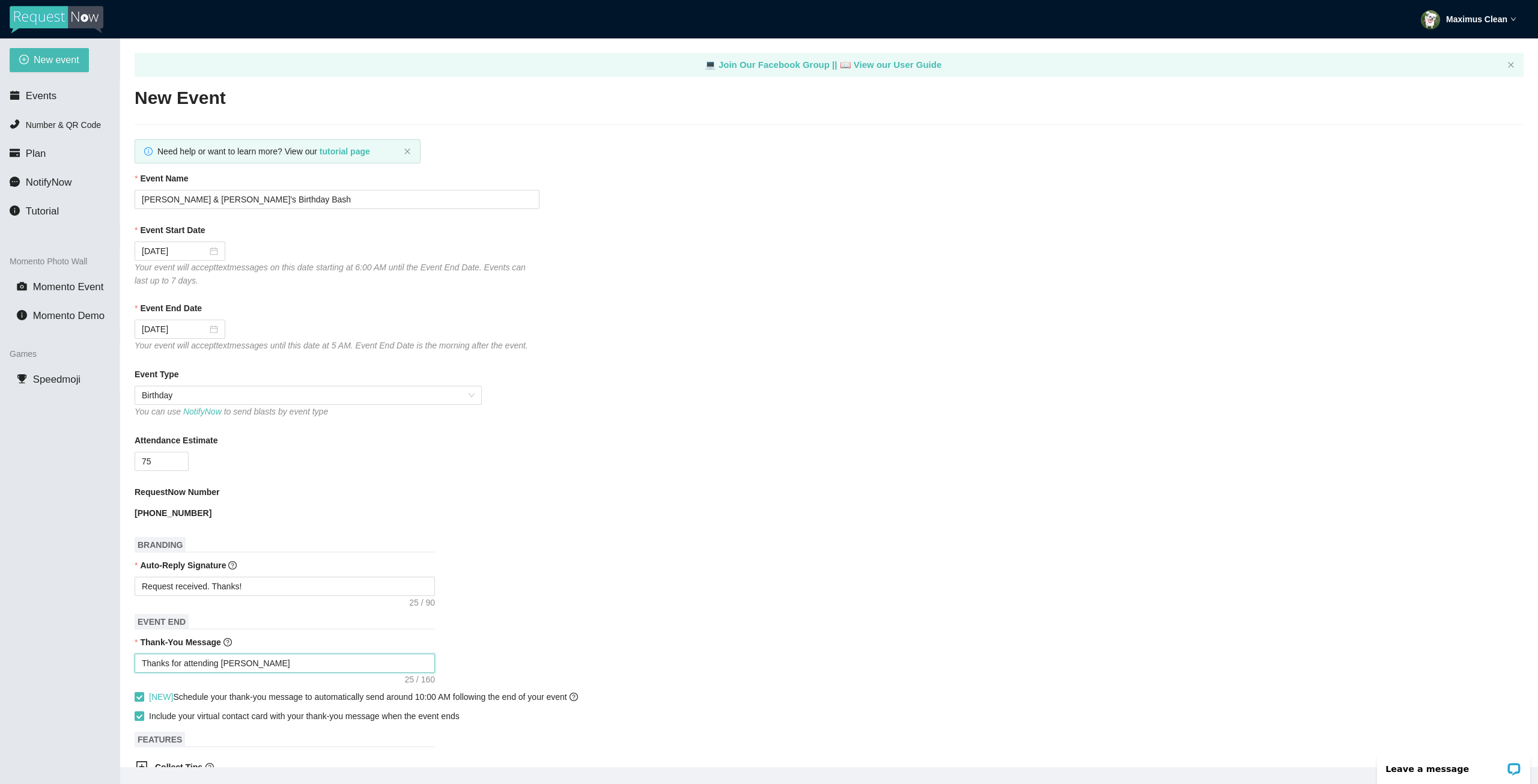
type textarea "Thanks for attending [PERSON_NAME]"
type textarea "Thanks for attending [PERSON_NAME] &"
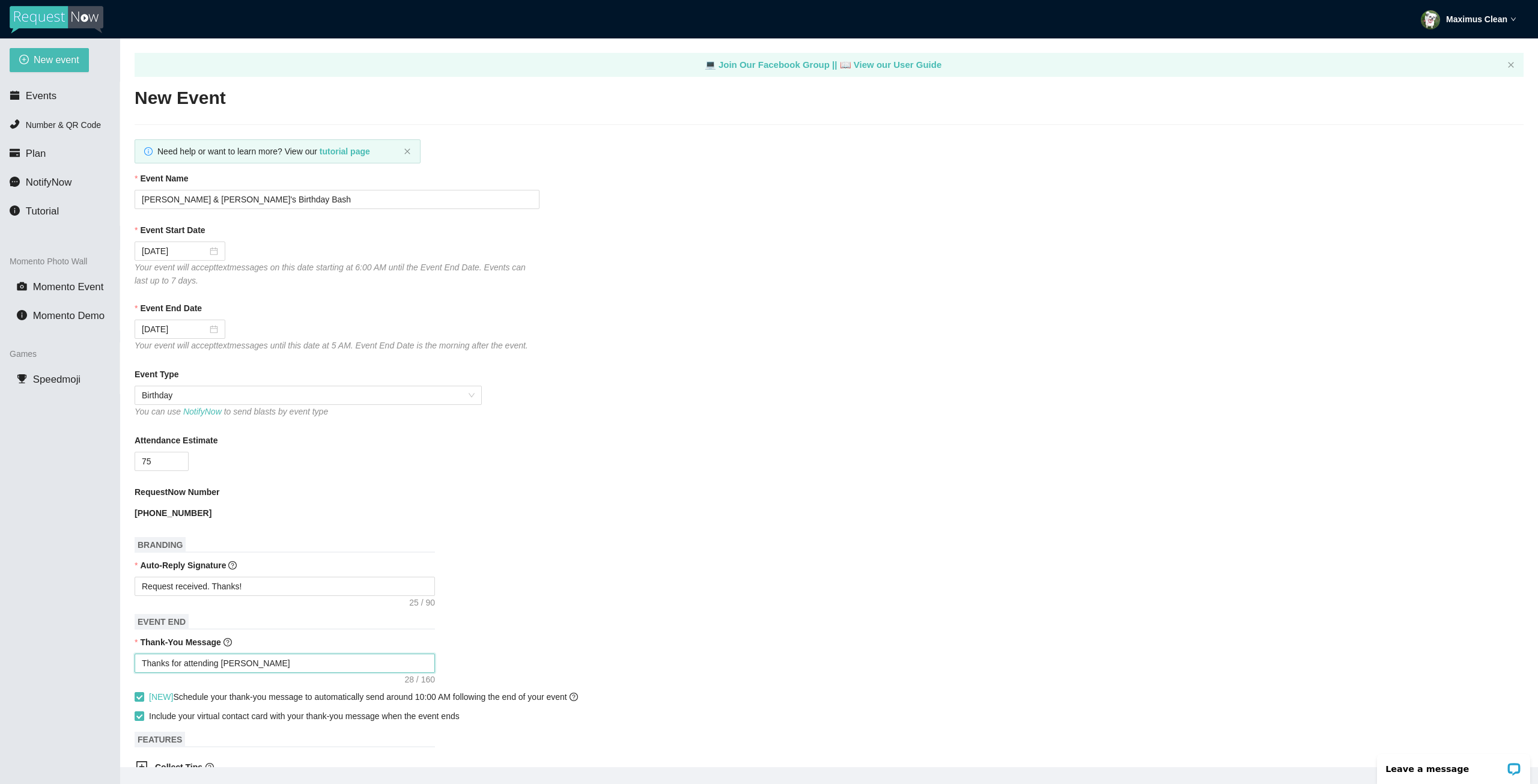
type textarea "Thanks for attending [PERSON_NAME] &"
type textarea "Thanks for attending [PERSON_NAME] & M"
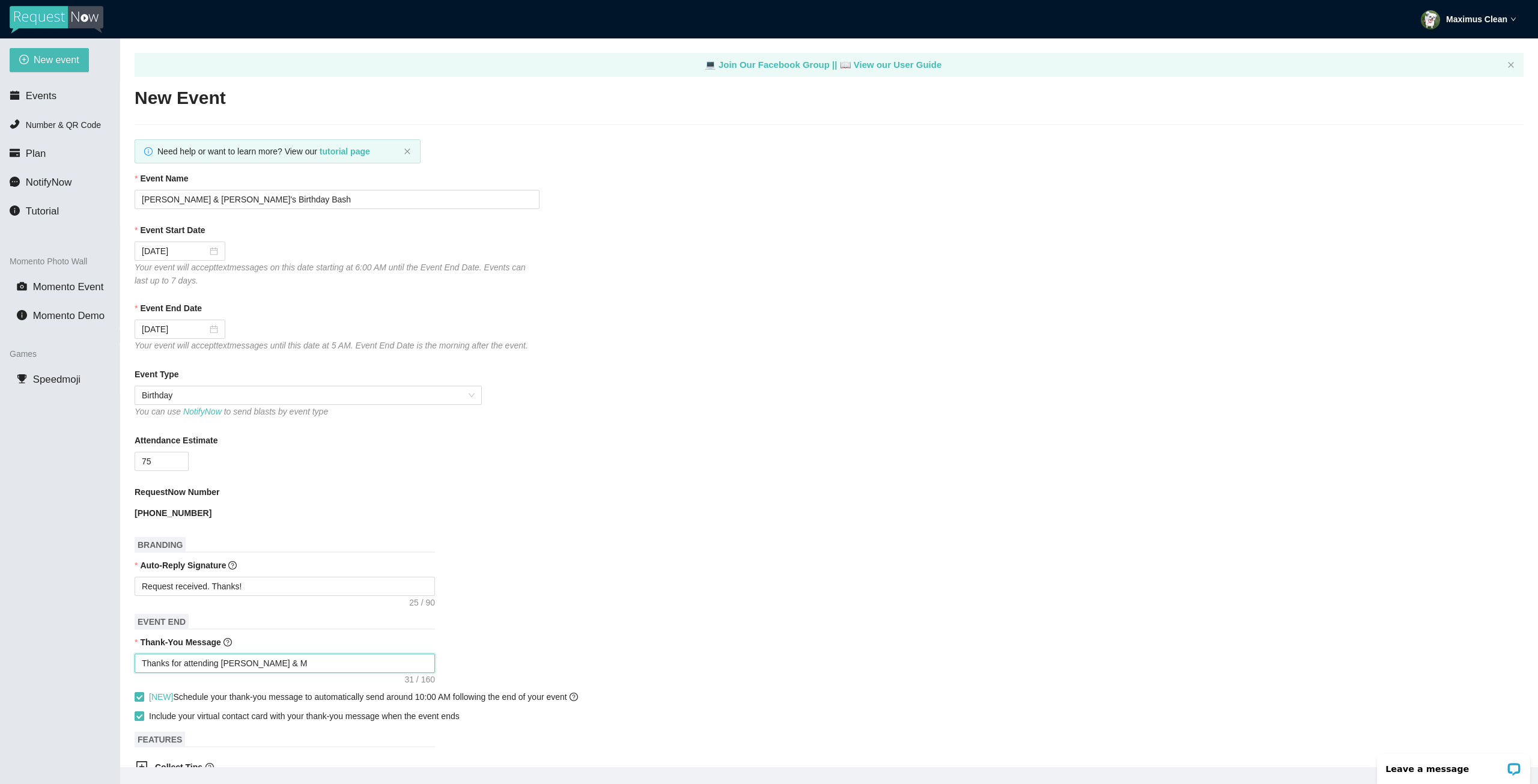
type textarea "Thanks for attending [PERSON_NAME] & Mi"
type textarea "Thanks for attending [PERSON_NAME] & [PERSON_NAME]"
type textarea "Thanks for attending [PERSON_NAME] & [PERSON_NAME]'"
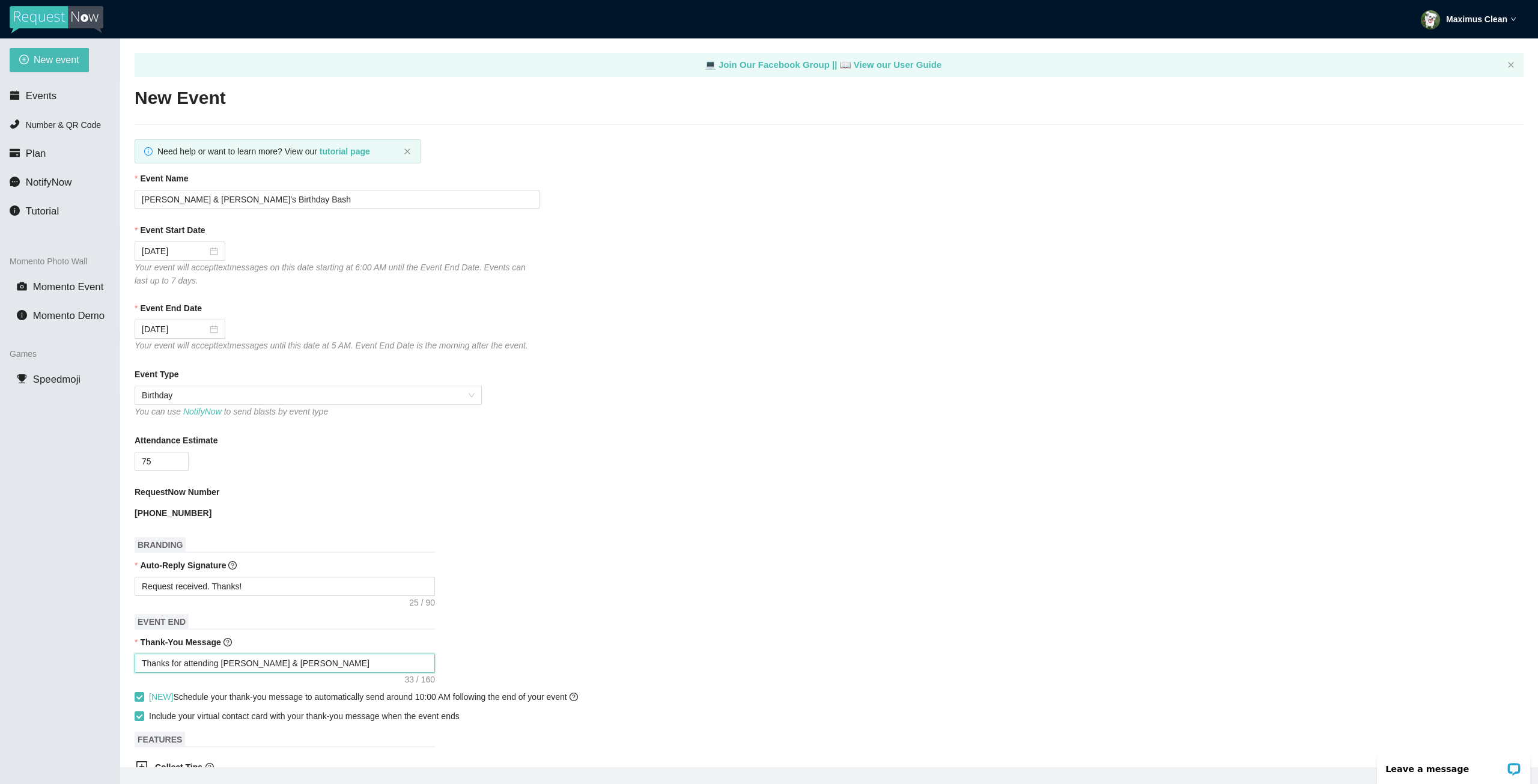
type textarea "Thanks for attending [PERSON_NAME] & [PERSON_NAME]'"
type textarea "Thanks for attending [PERSON_NAME] & [PERSON_NAME]'s"
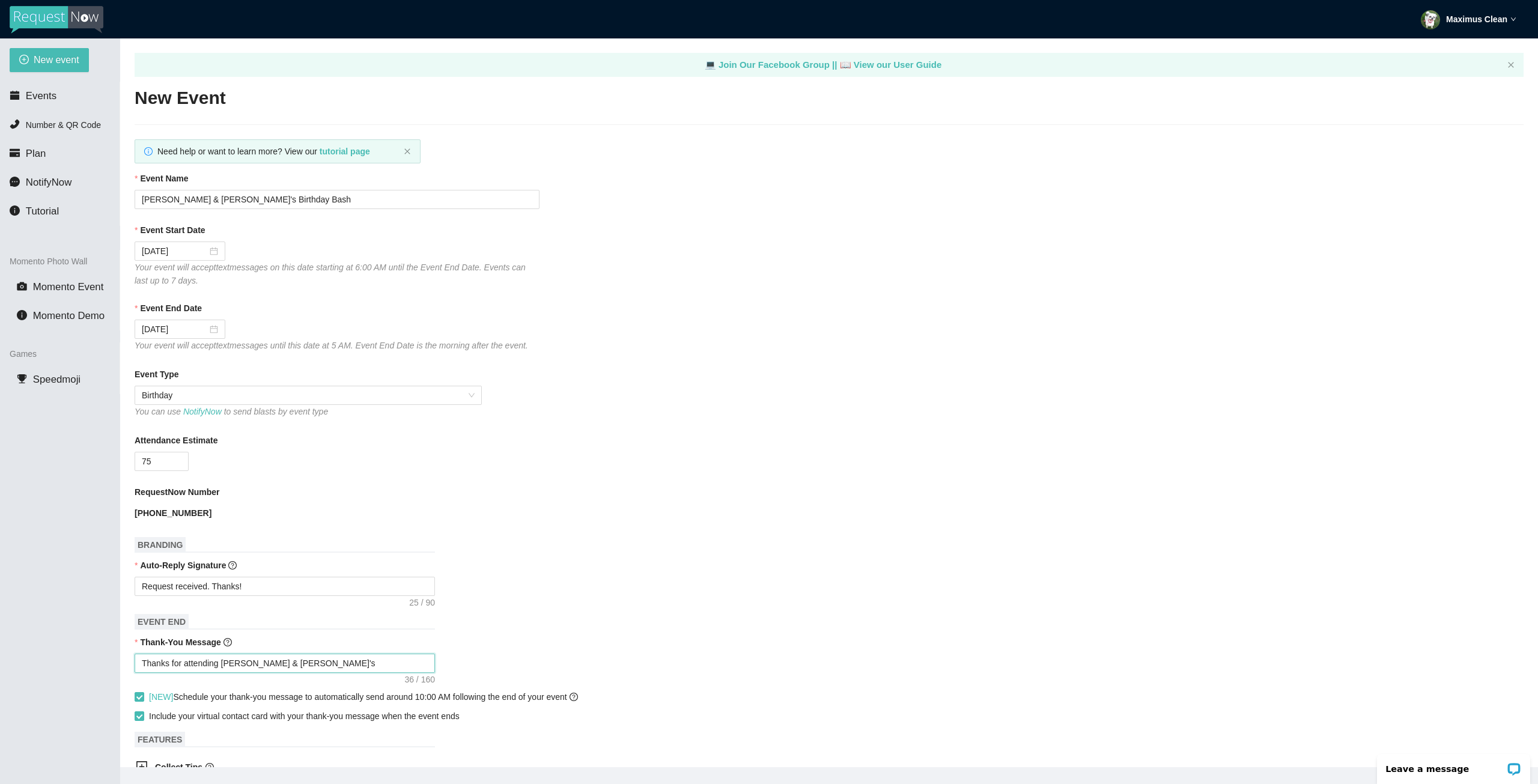
type textarea "Thanks for attending [PERSON_NAME] & [PERSON_NAME]'s b"
type textarea "Thanks for attending [PERSON_NAME] & [PERSON_NAME]'s bi"
type textarea "Thanks for attending [PERSON_NAME] & [PERSON_NAME]'s bir"
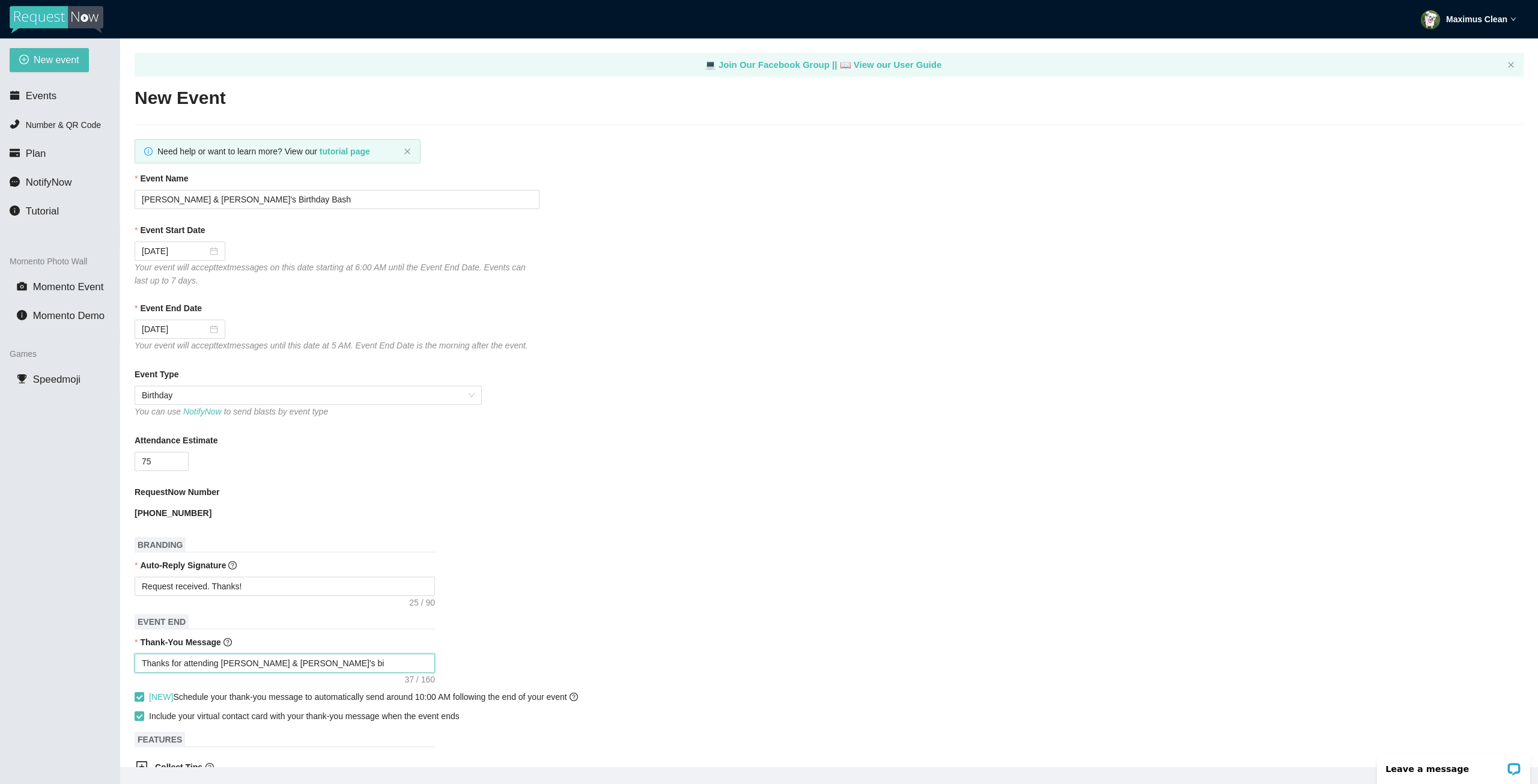
type textarea "Thanks for attending [PERSON_NAME] & [PERSON_NAME]'s bir"
type textarea "Thanks for attending [PERSON_NAME] & [PERSON_NAME]'s [PERSON_NAME]"
type textarea "Thanks for attending [PERSON_NAME] & [PERSON_NAME]'s birth"
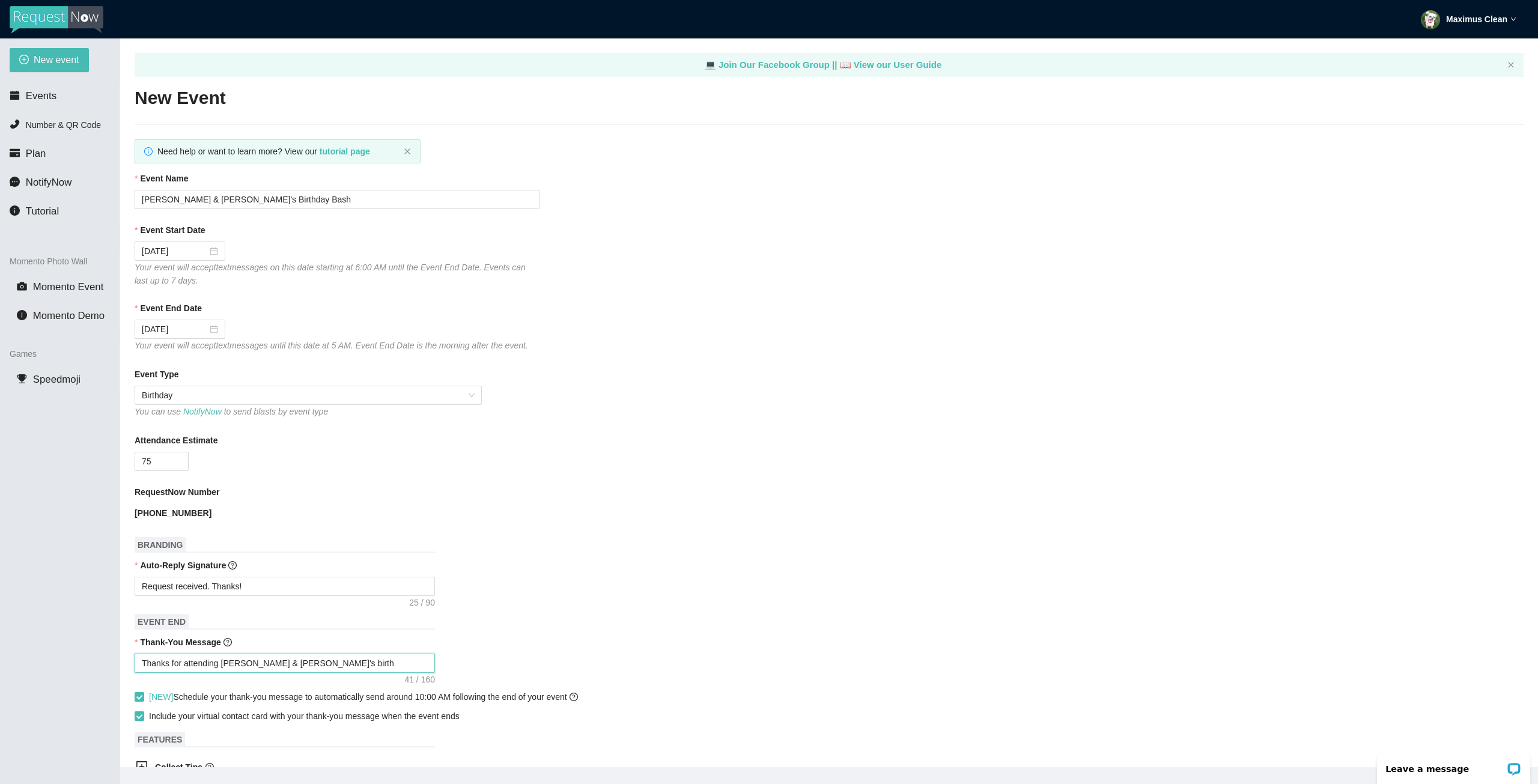
type textarea "Thanks for attending [PERSON_NAME] & [PERSON_NAME]'s birthd"
type textarea "Thanks for attending [PERSON_NAME] & [PERSON_NAME]'s birthda"
type textarea "Thanks for attending [PERSON_NAME] & [PERSON_NAME]'s birthday"
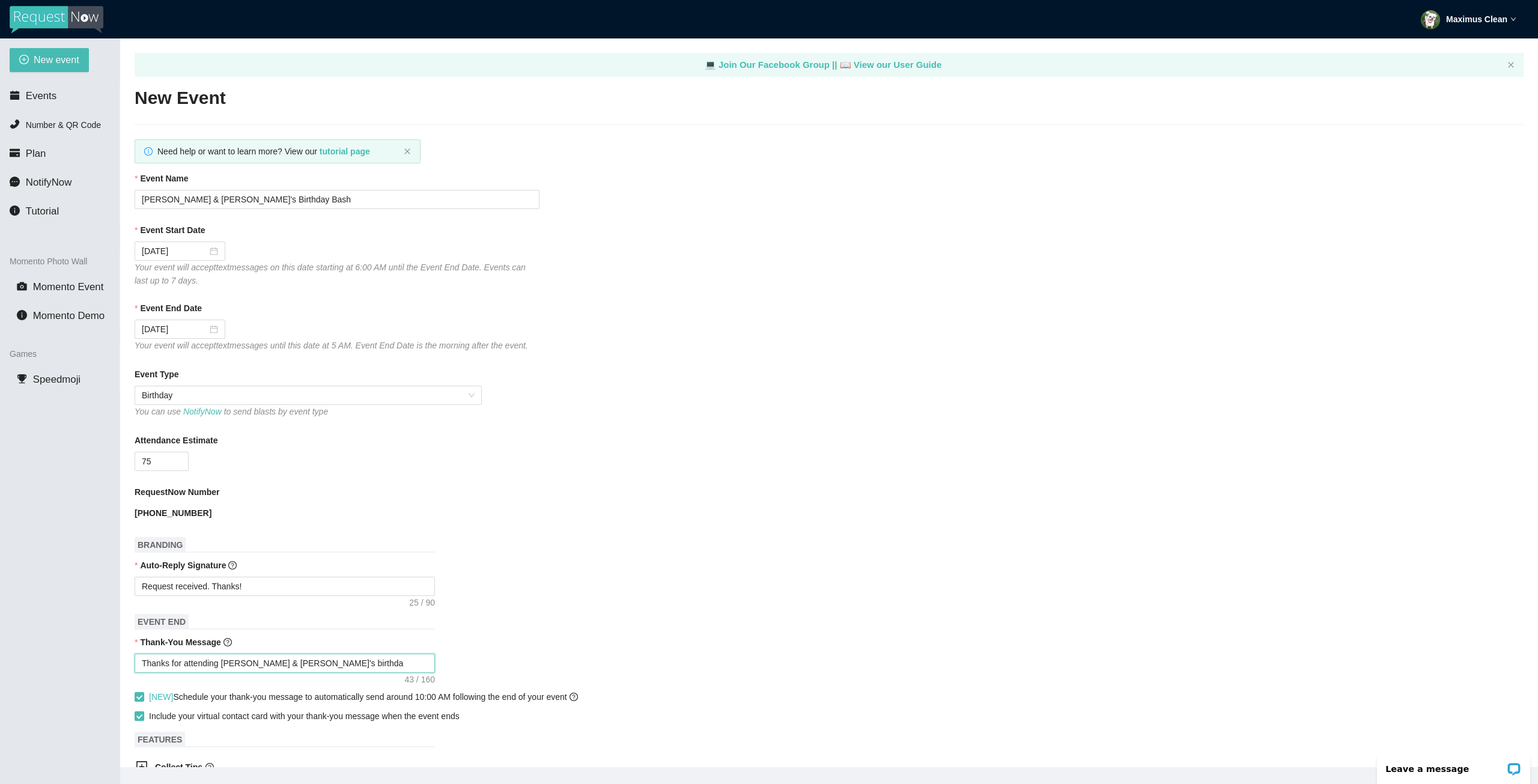
type textarea "Thanks for attending [PERSON_NAME] & [PERSON_NAME]'s birthday"
type textarea "Thanks for attending [PERSON_NAME] & [PERSON_NAME]'s birthday p"
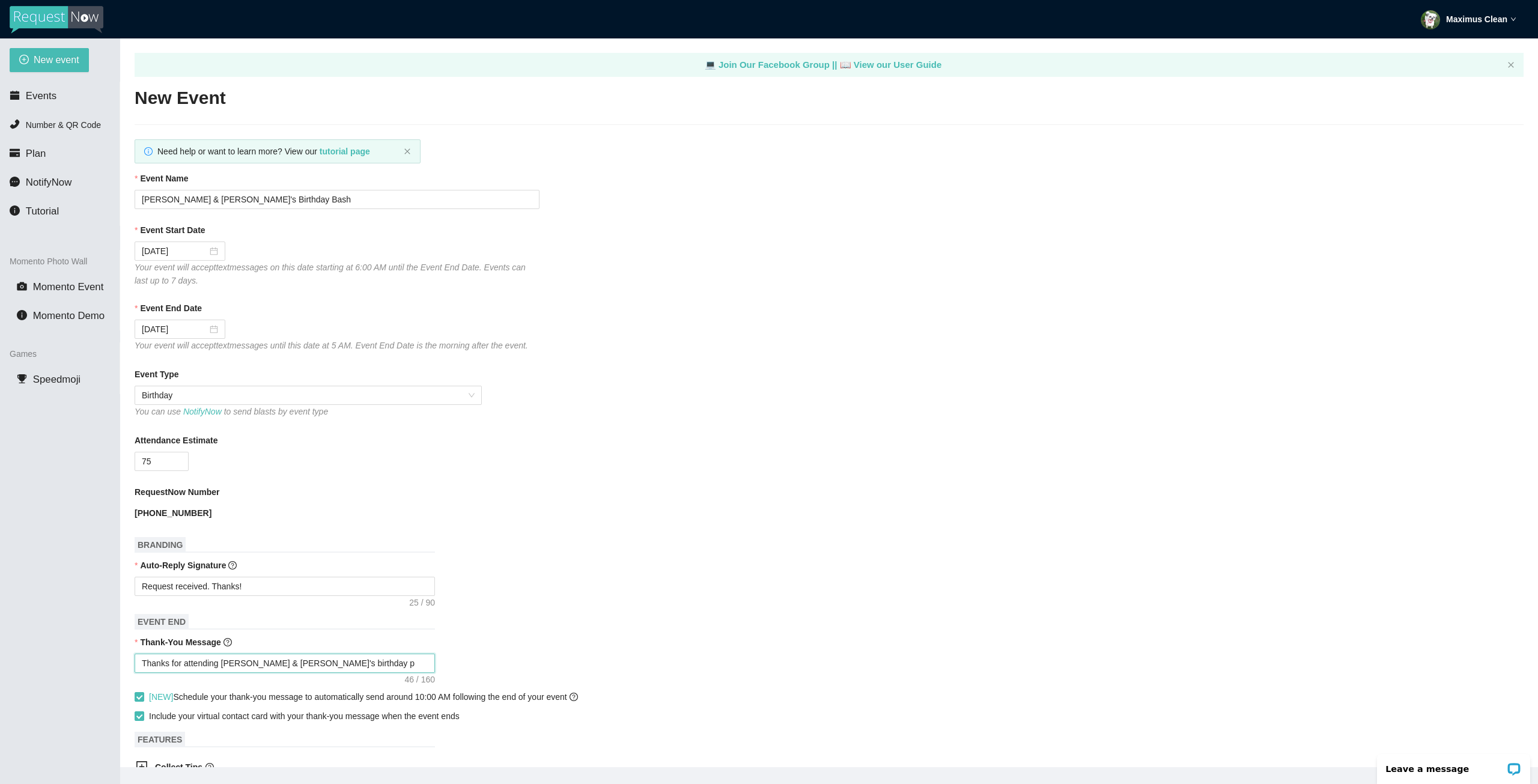
type textarea "Thanks for attending [PERSON_NAME] & [PERSON_NAME]'s birthday pa"
type textarea "Thanks for attending [PERSON_NAME] & [PERSON_NAME]'s birthday par"
type textarea "Thanks for attending [PERSON_NAME] & [PERSON_NAME]'s birthday part"
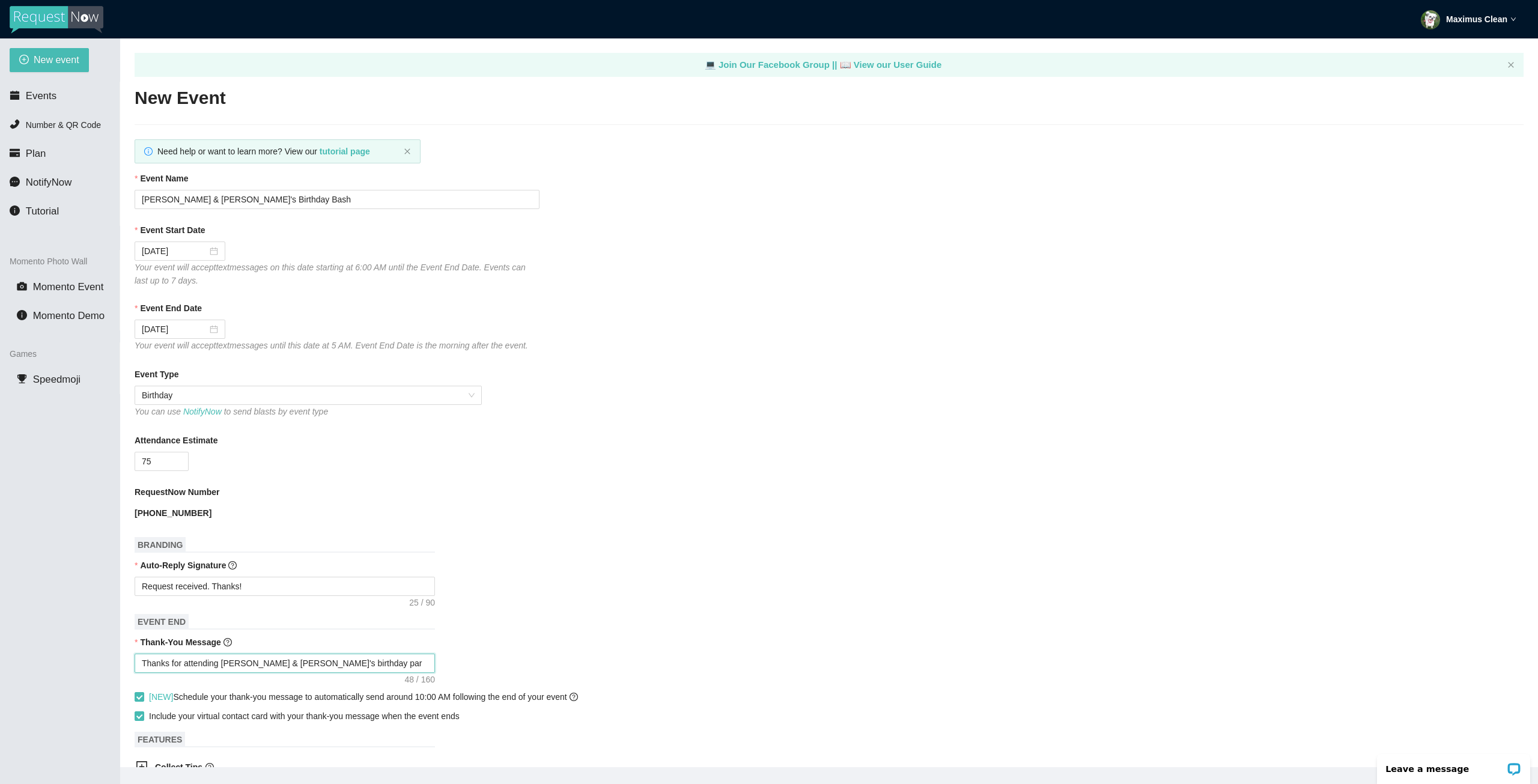
type textarea "Thanks for attending [PERSON_NAME] & [PERSON_NAME]'s birthday part"
type textarea "Thanks for attending [PERSON_NAME] & [PERSON_NAME]'s birthday party"
type textarea "Thanks for attending [PERSON_NAME] & [PERSON_NAME]'s birthday party!"
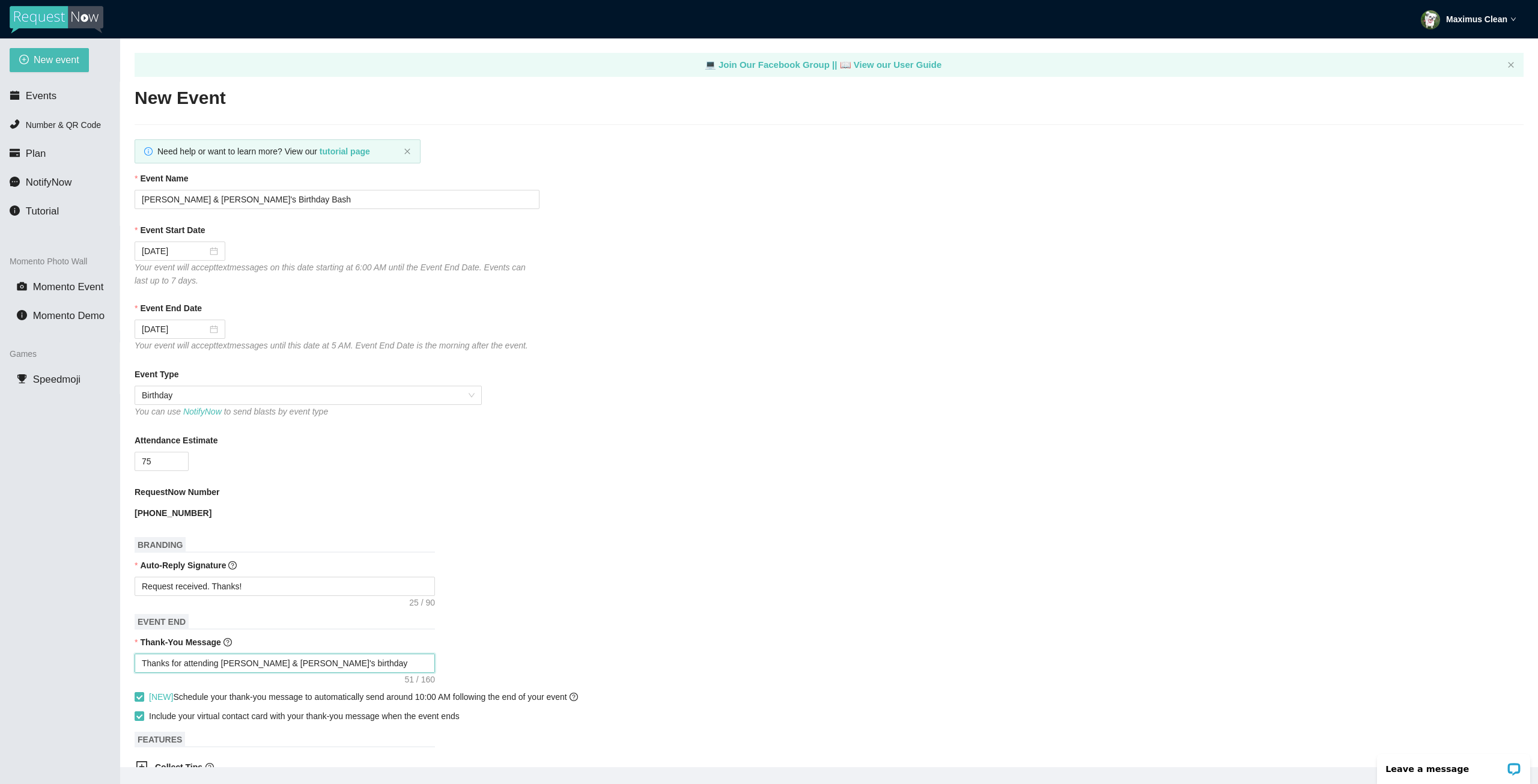
type textarea "Thanks for attending [PERSON_NAME] & [PERSON_NAME]'s birthday party!"
type textarea "Thanks for attending [PERSON_NAME] & [PERSON_NAME]'s birthday party! S"
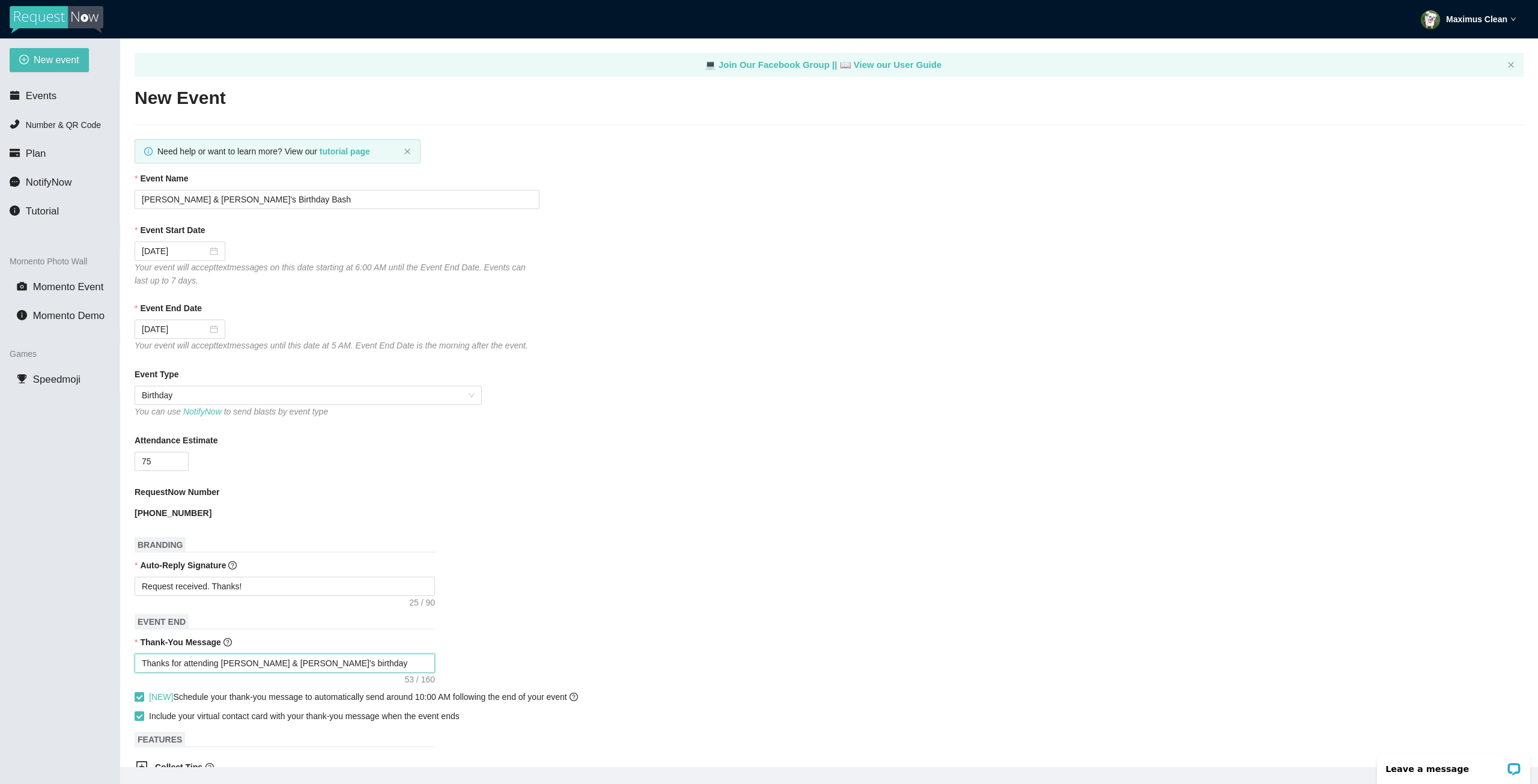
type textarea "Thanks for attending [PERSON_NAME] & [PERSON_NAME]'s birthday party! S"
type textarea "Thanks for attending [PERSON_NAME] & [PERSON_NAME]'s birthday party!"
type textarea "Thanks for attending [PERSON_NAME] & [PERSON_NAME]'s birthday party! H"
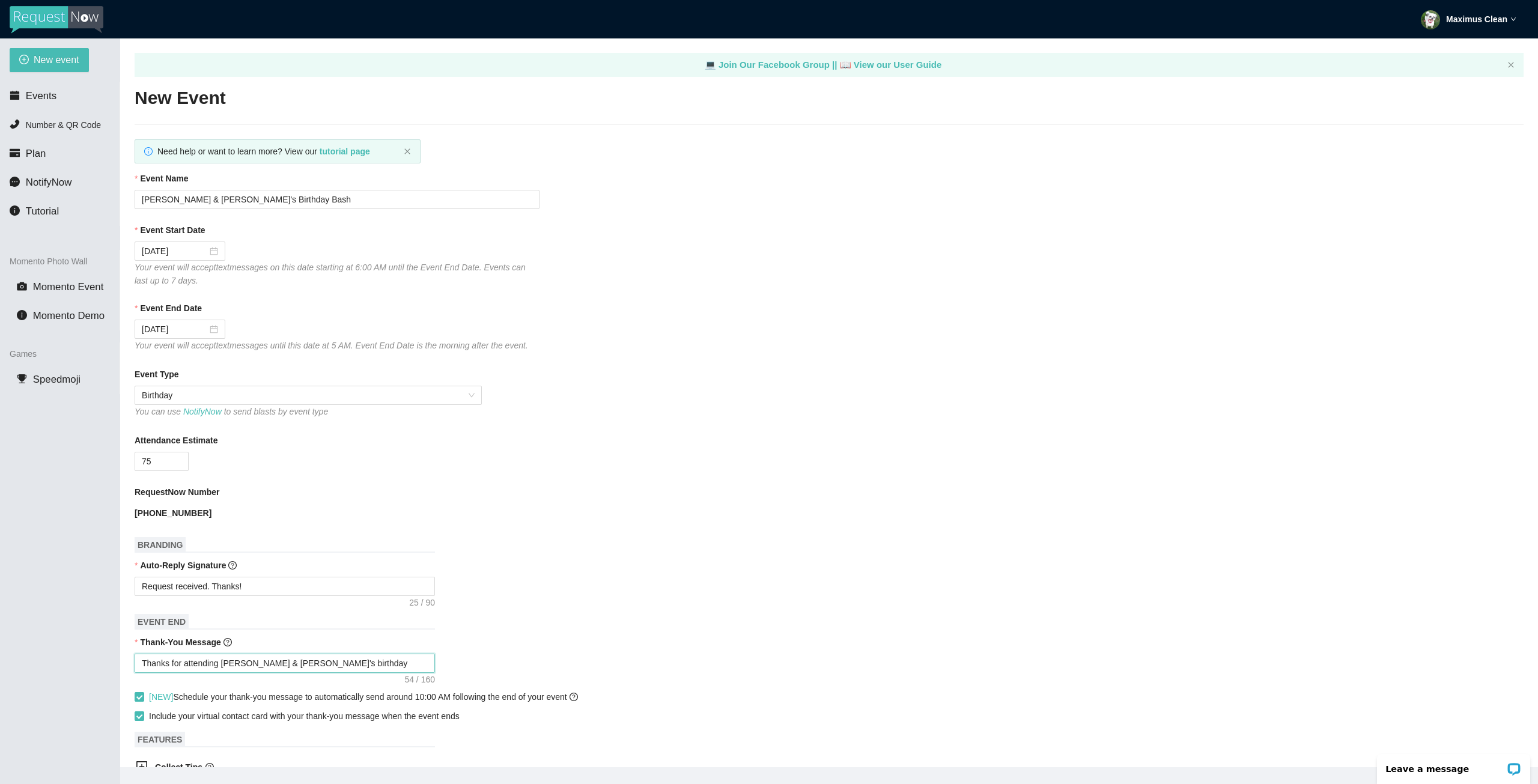
type textarea "Thanks for attending [PERSON_NAME] & [PERSON_NAME]'s birthday party! Ho"
type textarea "Thanks for attending [PERSON_NAME] & [PERSON_NAME]'s birthday party! Hop"
type textarea "Thanks for attending [PERSON_NAME] & [PERSON_NAME]'s birthday party! Hope"
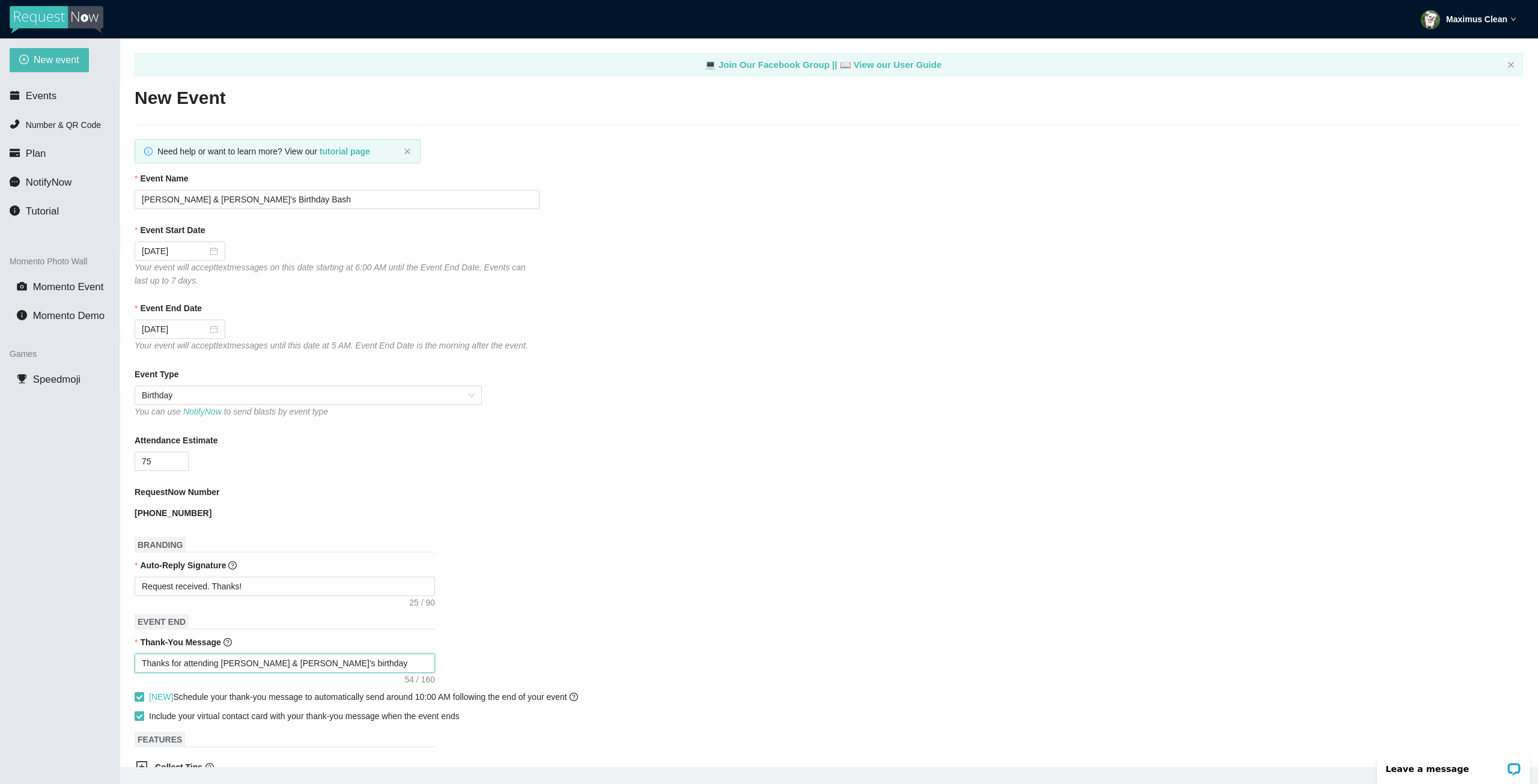
type textarea "Thanks for attending [PERSON_NAME] & [PERSON_NAME]'s birthday party! Hope"
type textarea "Thanks for attending [PERSON_NAME] & [PERSON_NAME]'s birthday party! Hope y"
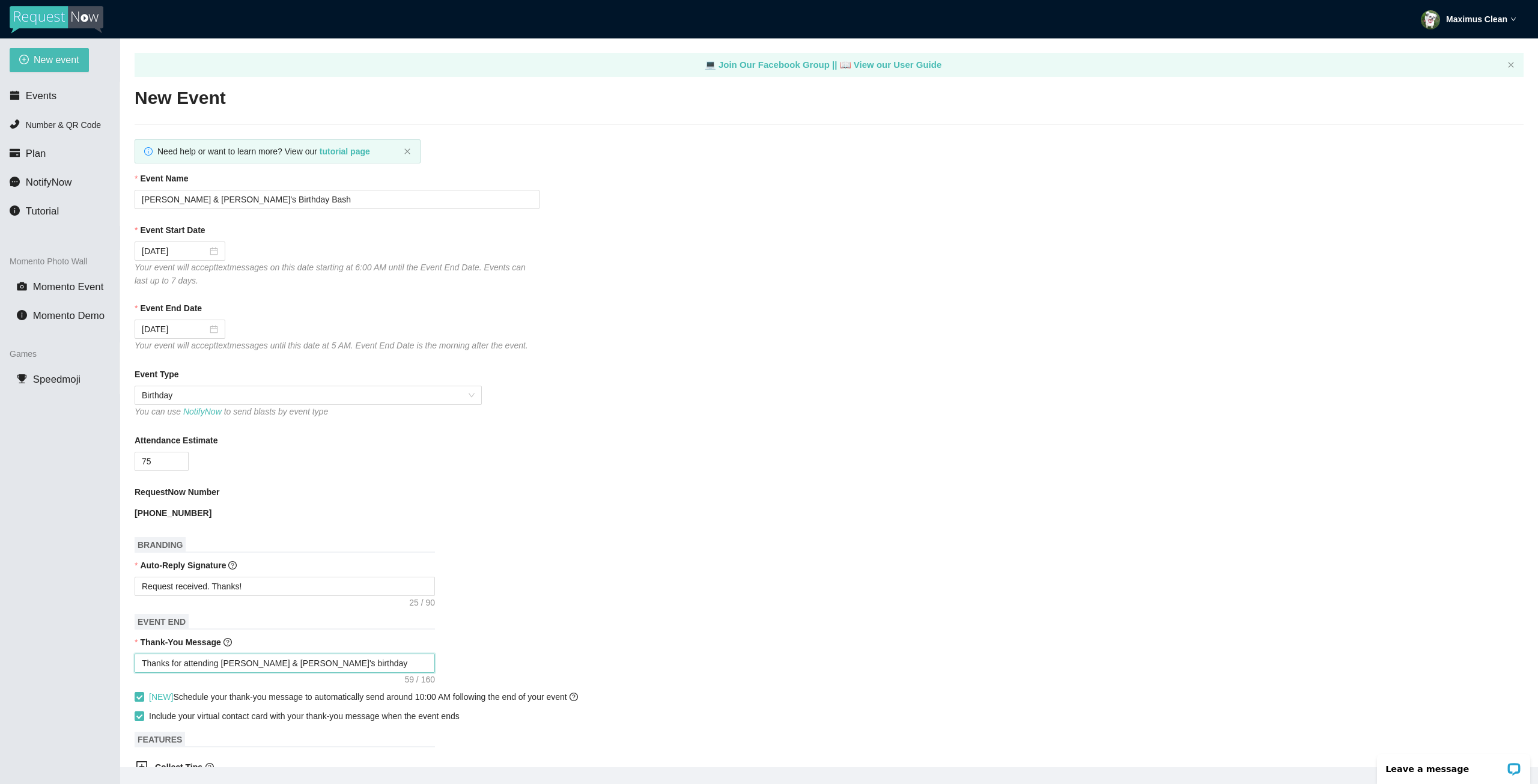
type textarea "Thanks for attending [PERSON_NAME] & [PERSON_NAME]'s birthday party! Hope yo"
type textarea "Thanks for attending [PERSON_NAME] & [PERSON_NAME]'s birthday party! Hope you"
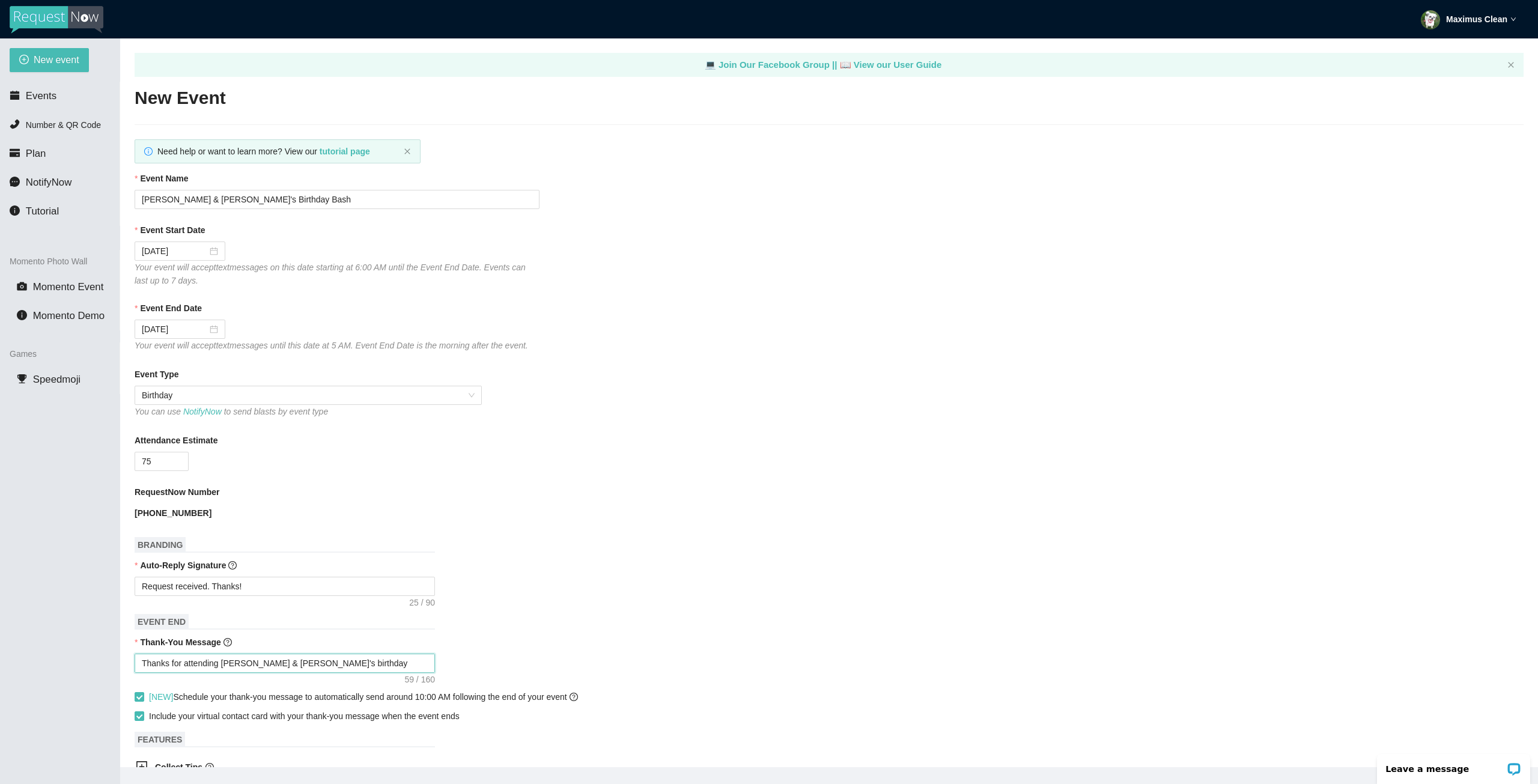
type textarea "Thanks for attending [PERSON_NAME] & [PERSON_NAME]'s birthday party! Hope you"
type textarea "Thanks for attending [PERSON_NAME] & [PERSON_NAME]'s birthday party! Hope you h"
type textarea "Thanks for attending [PERSON_NAME] & [PERSON_NAME]'s birthday party! Hope you ha"
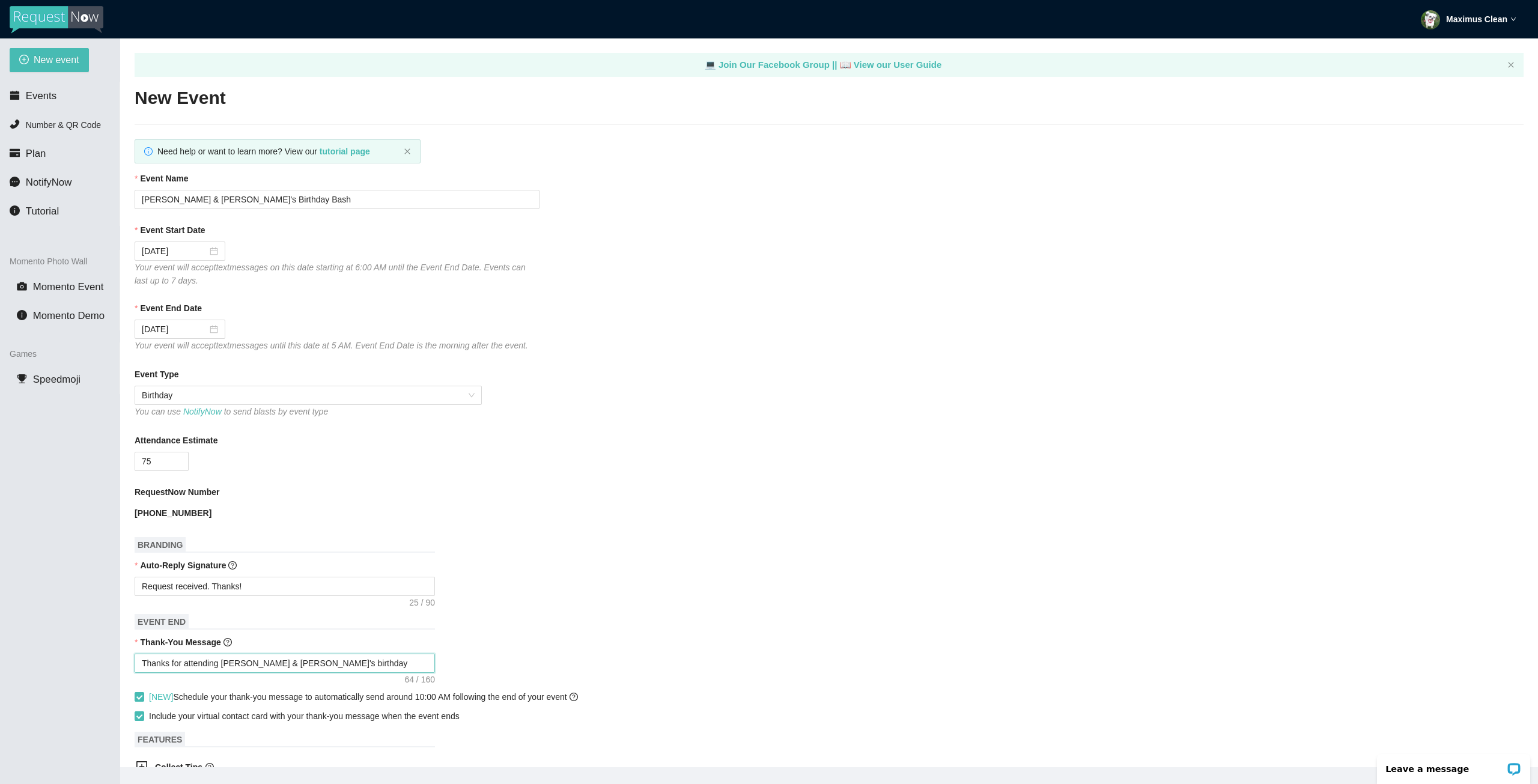
type textarea "Thanks for attending [PERSON_NAME] & [PERSON_NAME]'s birthday party! Hope you h…"
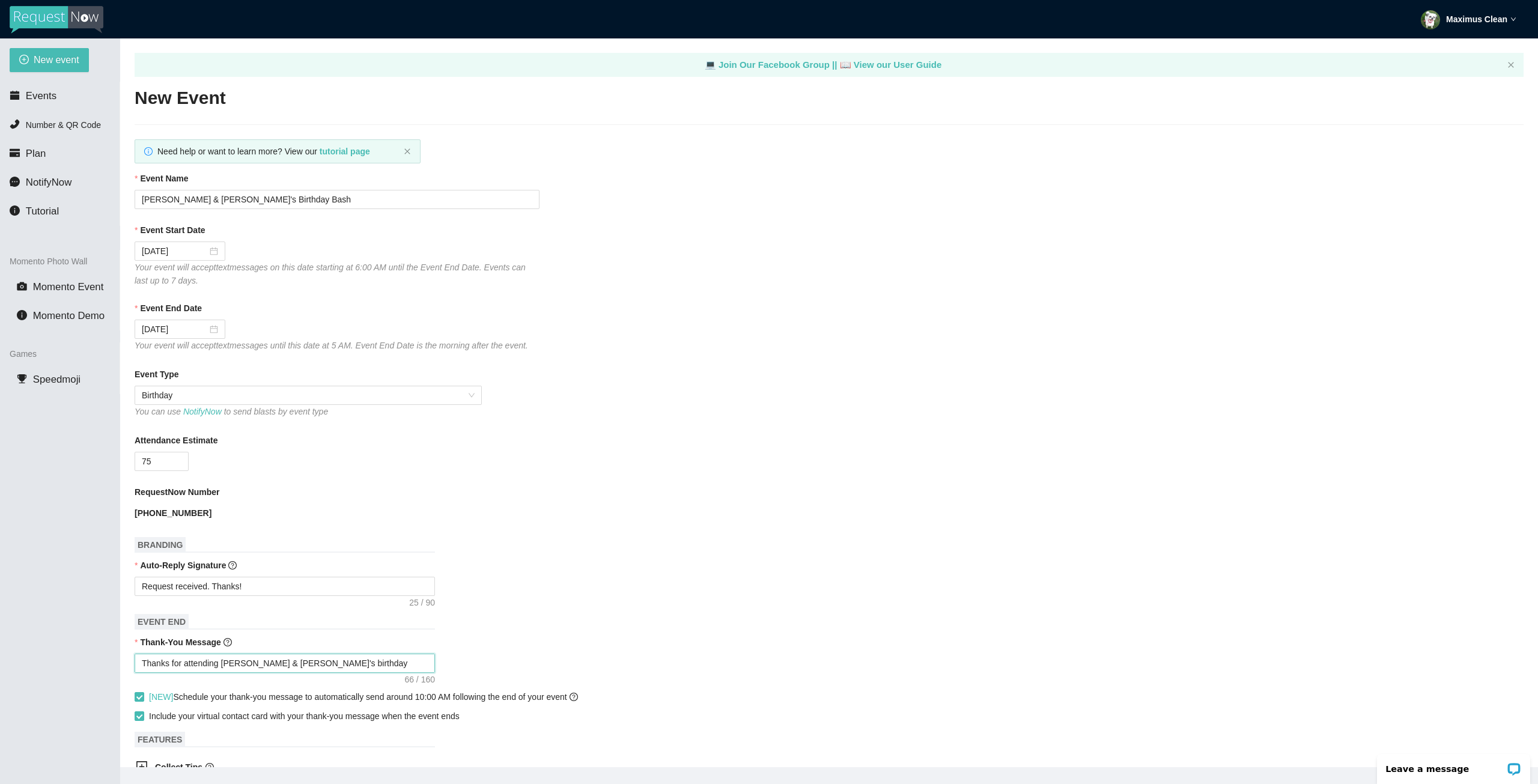
type textarea "Thanks for attending [PERSON_NAME] & [PERSON_NAME]'s birthday party! Hope you h…"
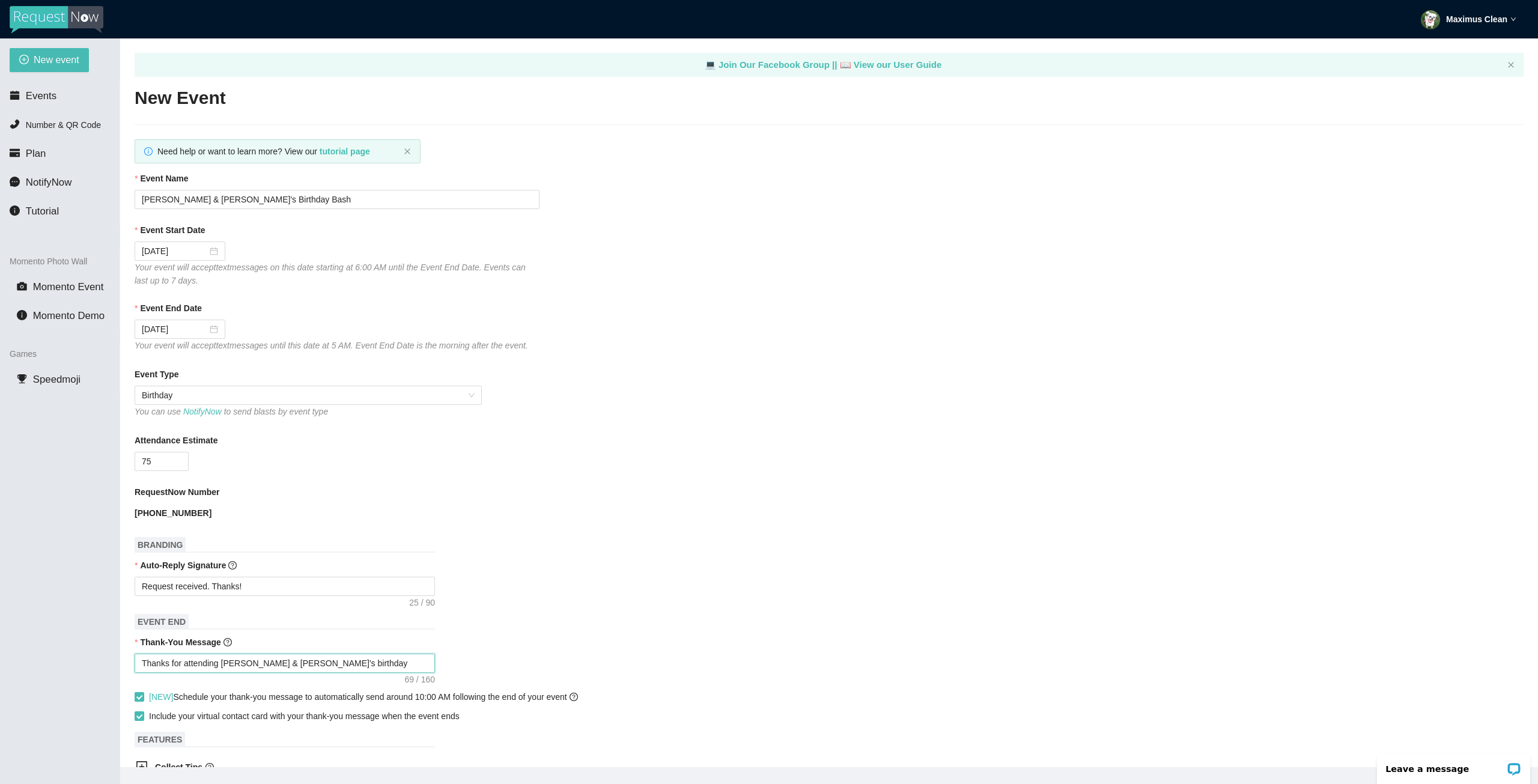
type textarea "Thanks for attending [PERSON_NAME] & [PERSON_NAME]'s birthday party! Hope you h…"
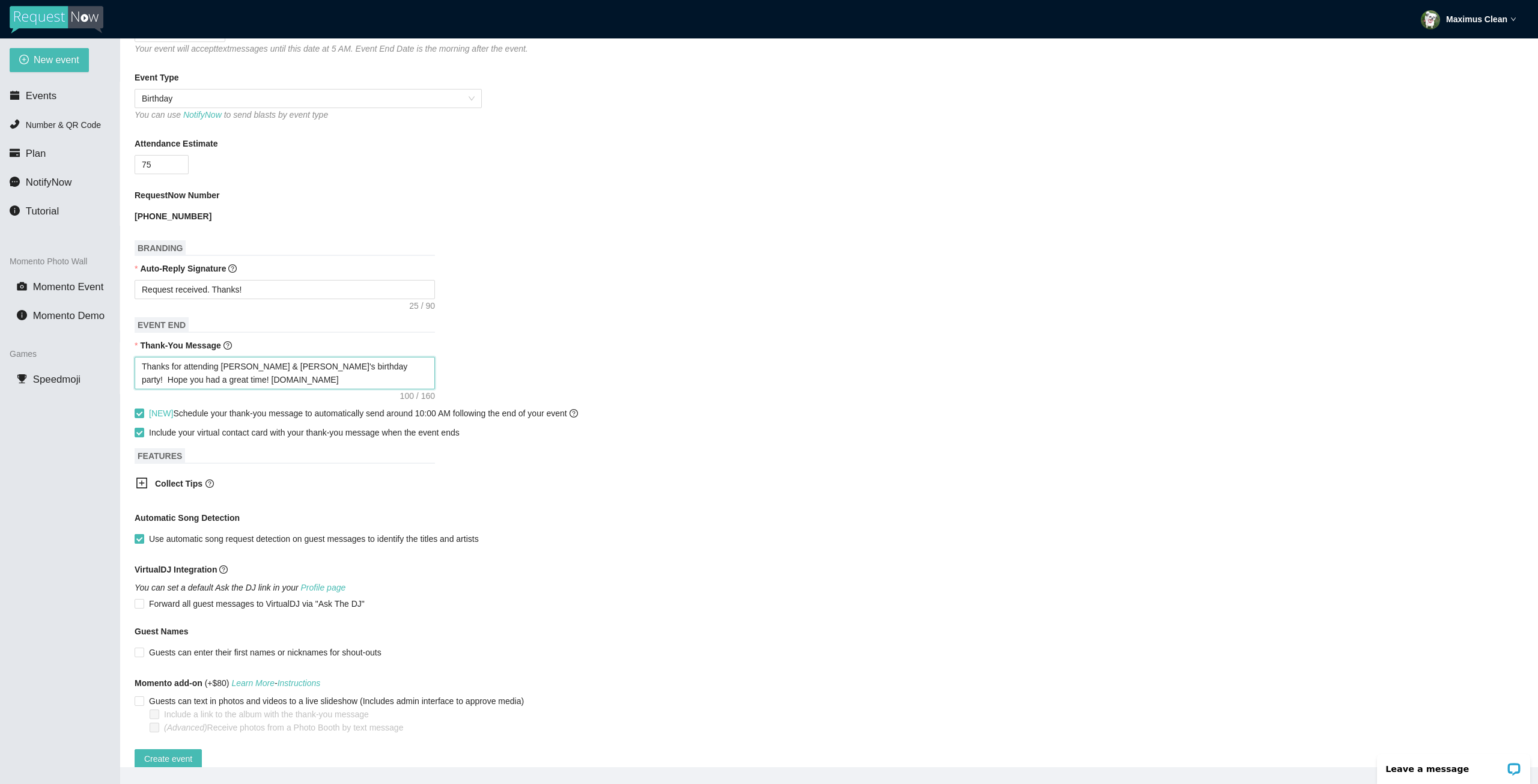
scroll to position [321, 0]
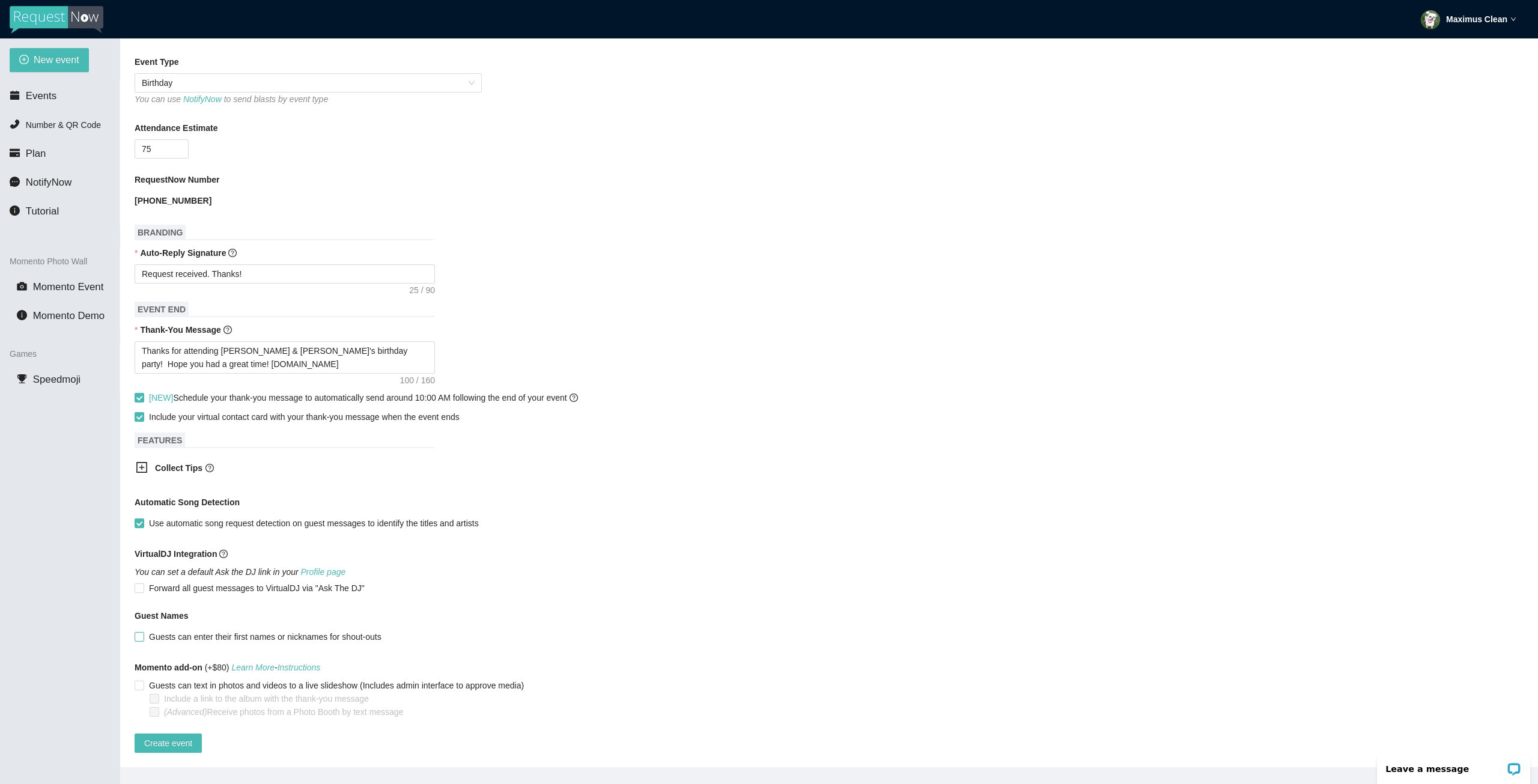
click at [140, 632] on input "Guests can enter their first names or nicknames for shout-outs" at bounding box center [139, 636] width 8 height 8
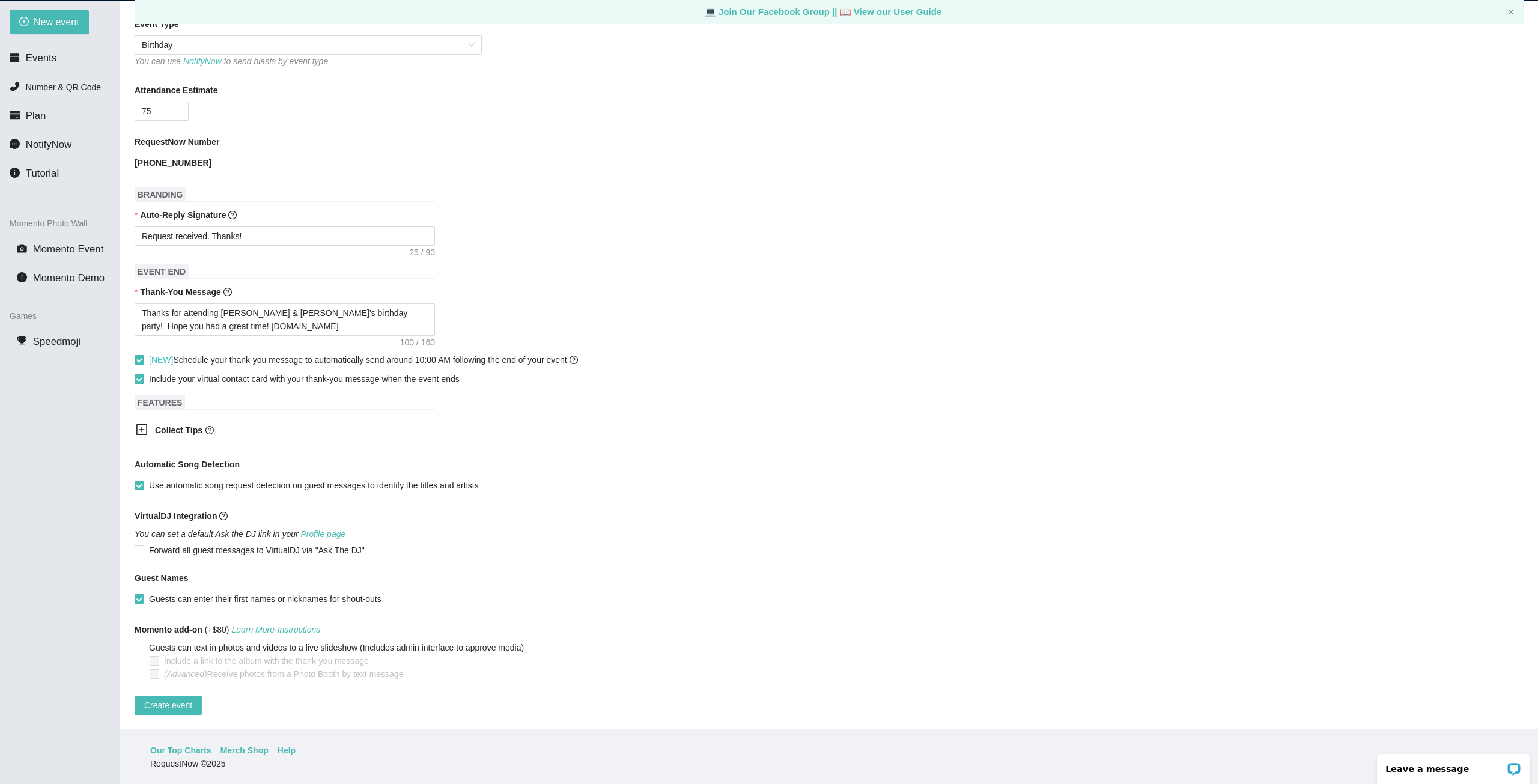
scroll to position [38, 0]
click at [185, 698] on span "Create event" at bounding box center [168, 704] width 48 height 13
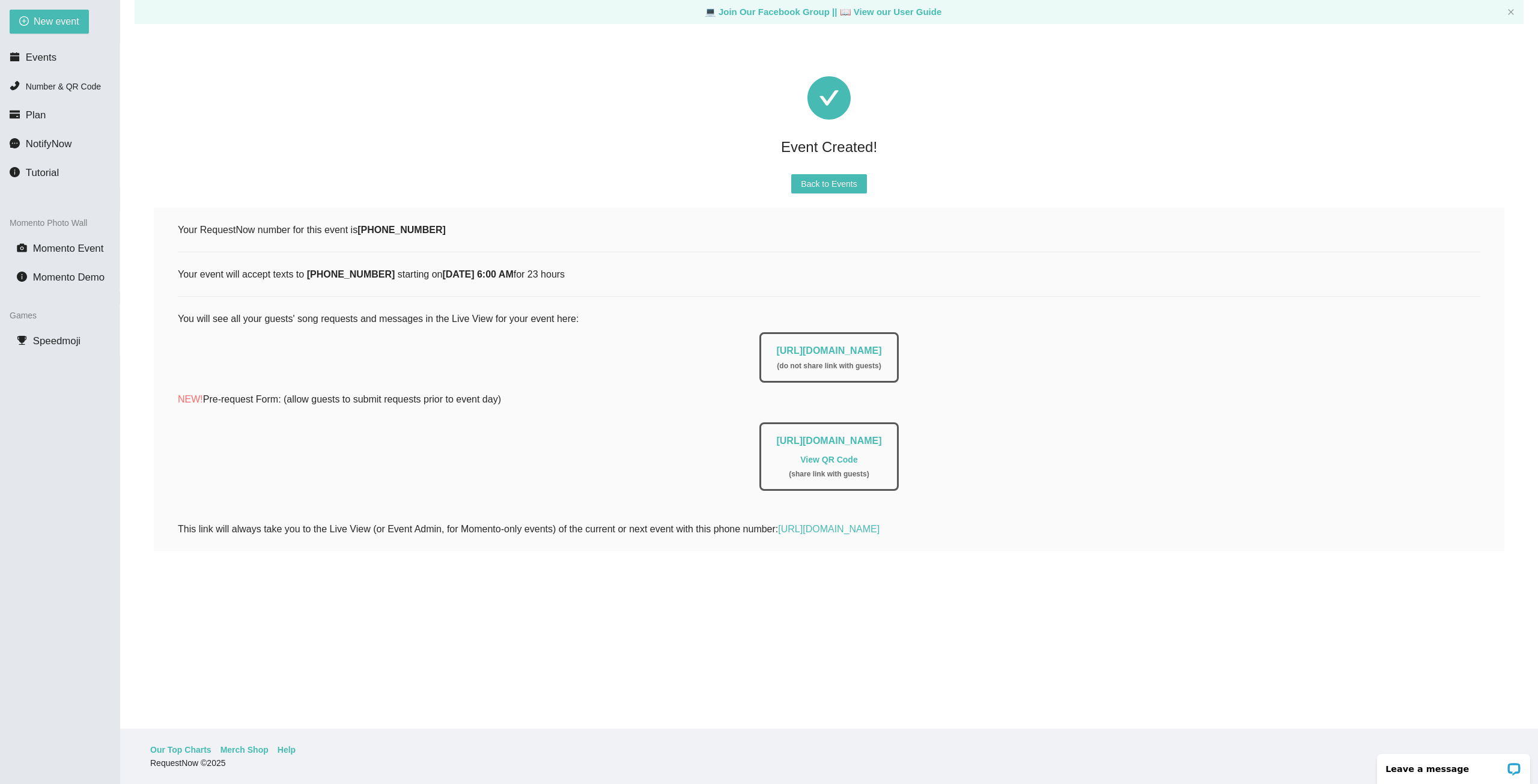
drag, startPoint x: 1020, startPoint y: 439, endPoint x: 644, endPoint y: 444, distance: 376.0
click at [760, 444] on div "[URL][DOMAIN_NAME] View QR Code ( share link with guests )" at bounding box center [829, 456] width 139 height 68
copy link "[URL][DOMAIN_NAME]"
click at [810, 458] on link "View QR Code" at bounding box center [829, 460] width 57 height 10
click at [881, 348] on link "[URL][DOMAIN_NAME]" at bounding box center [829, 350] width 105 height 10
